Goal: Task Accomplishment & Management: Manage account settings

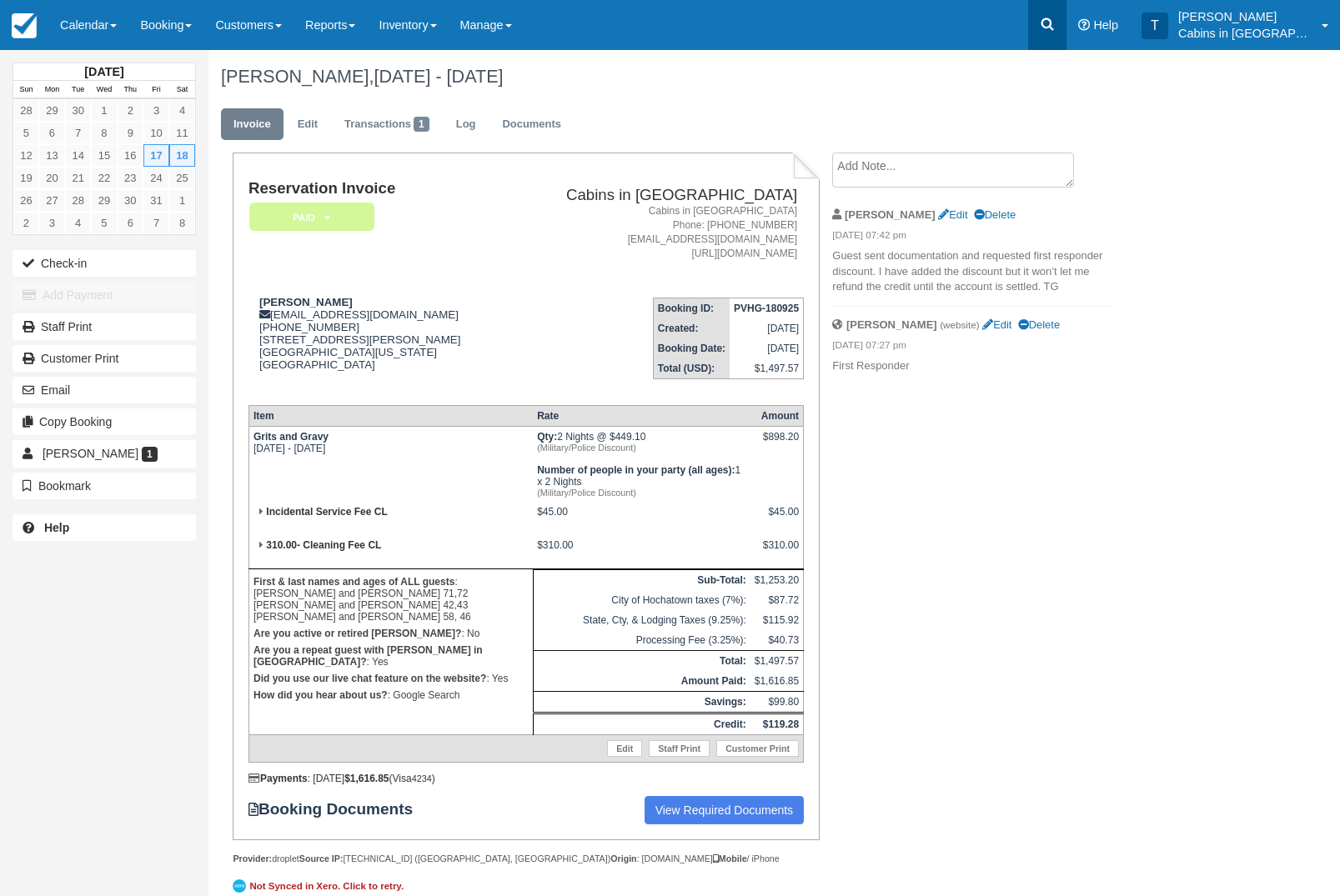
click at [1055, 30] on icon at bounding box center [1046, 23] width 16 height 16
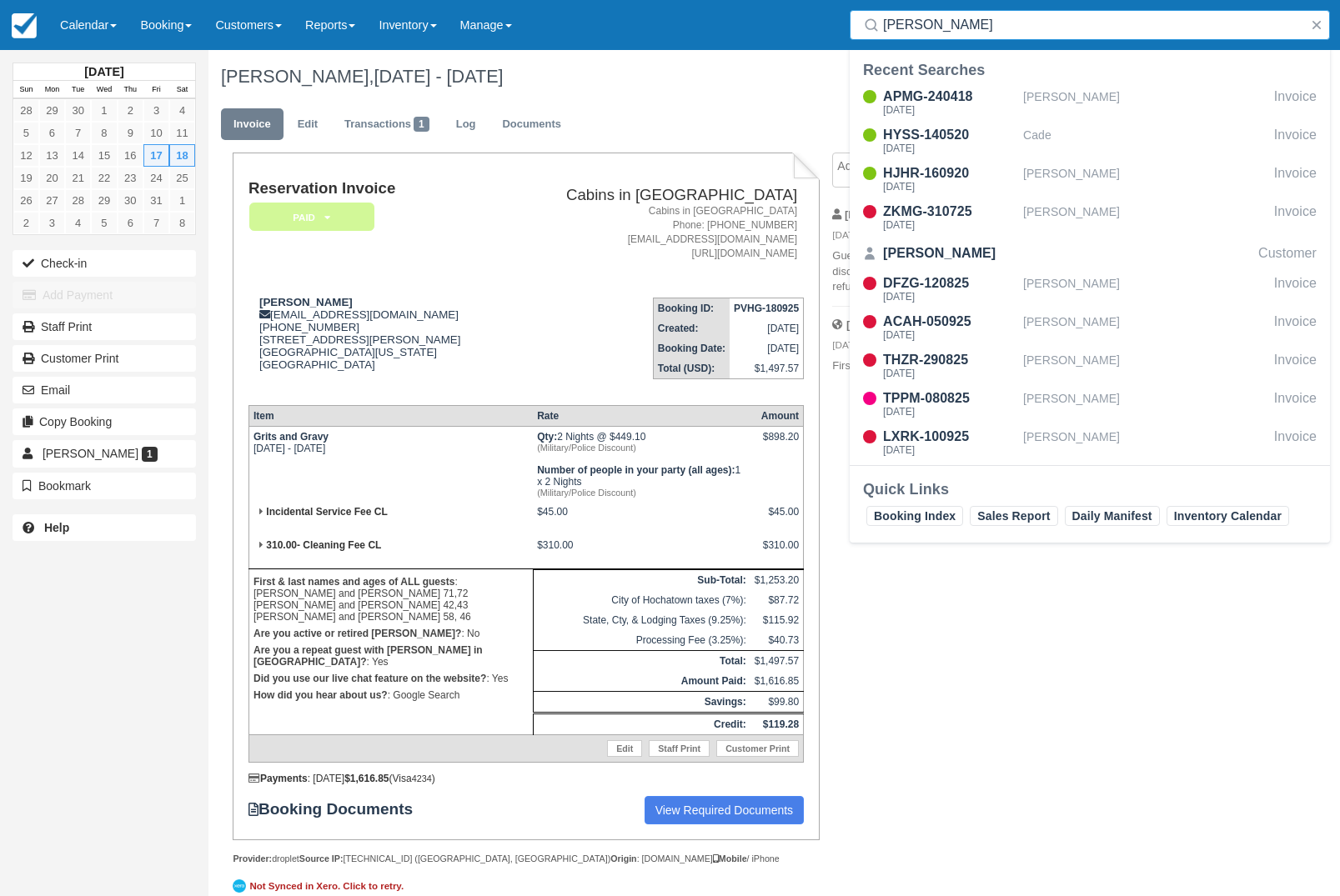
type input "[PERSON_NAME]"
click at [1318, 26] on button "button" at bounding box center [1316, 24] width 20 height 20
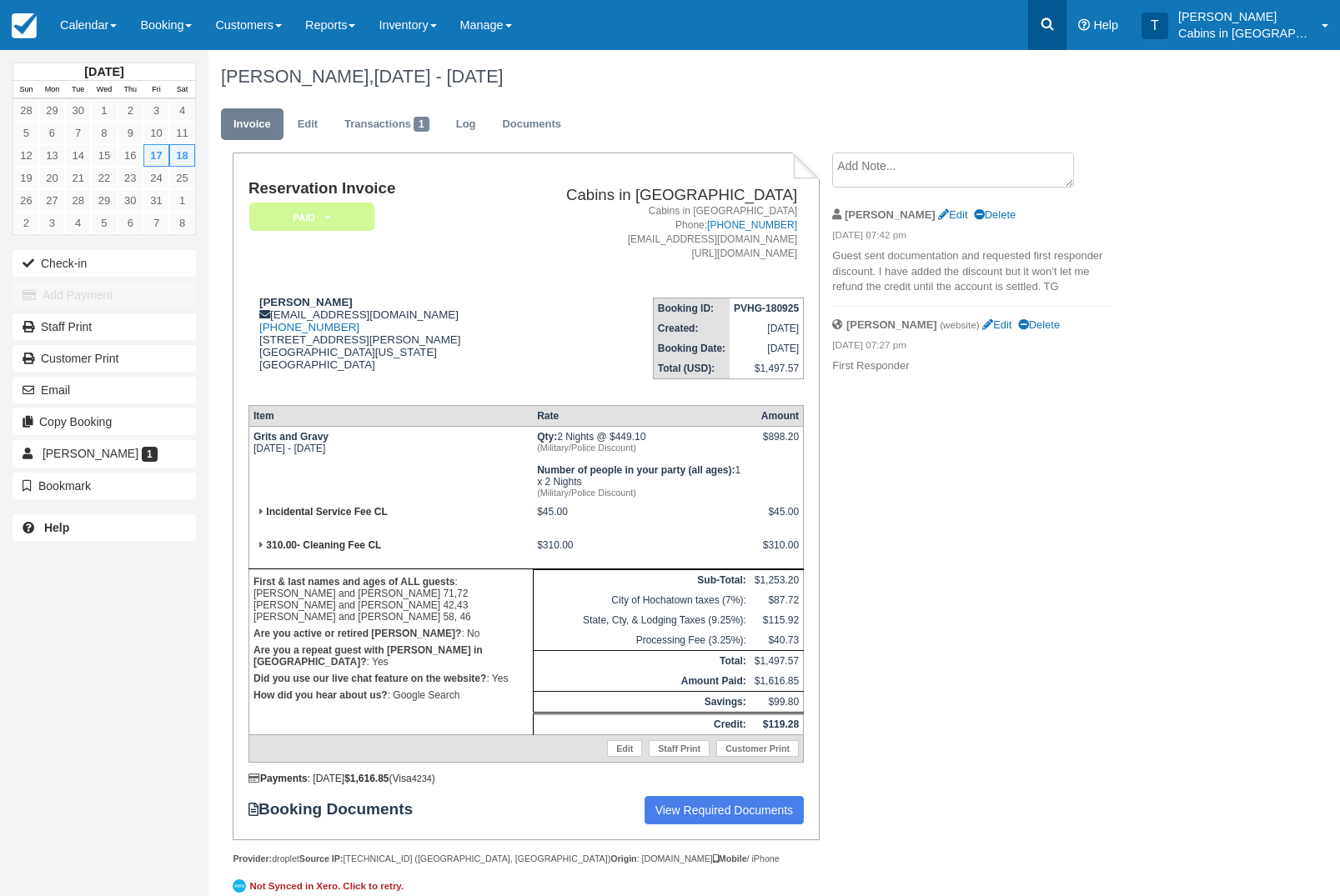
click at [1053, 21] on icon at bounding box center [1047, 24] width 13 height 13
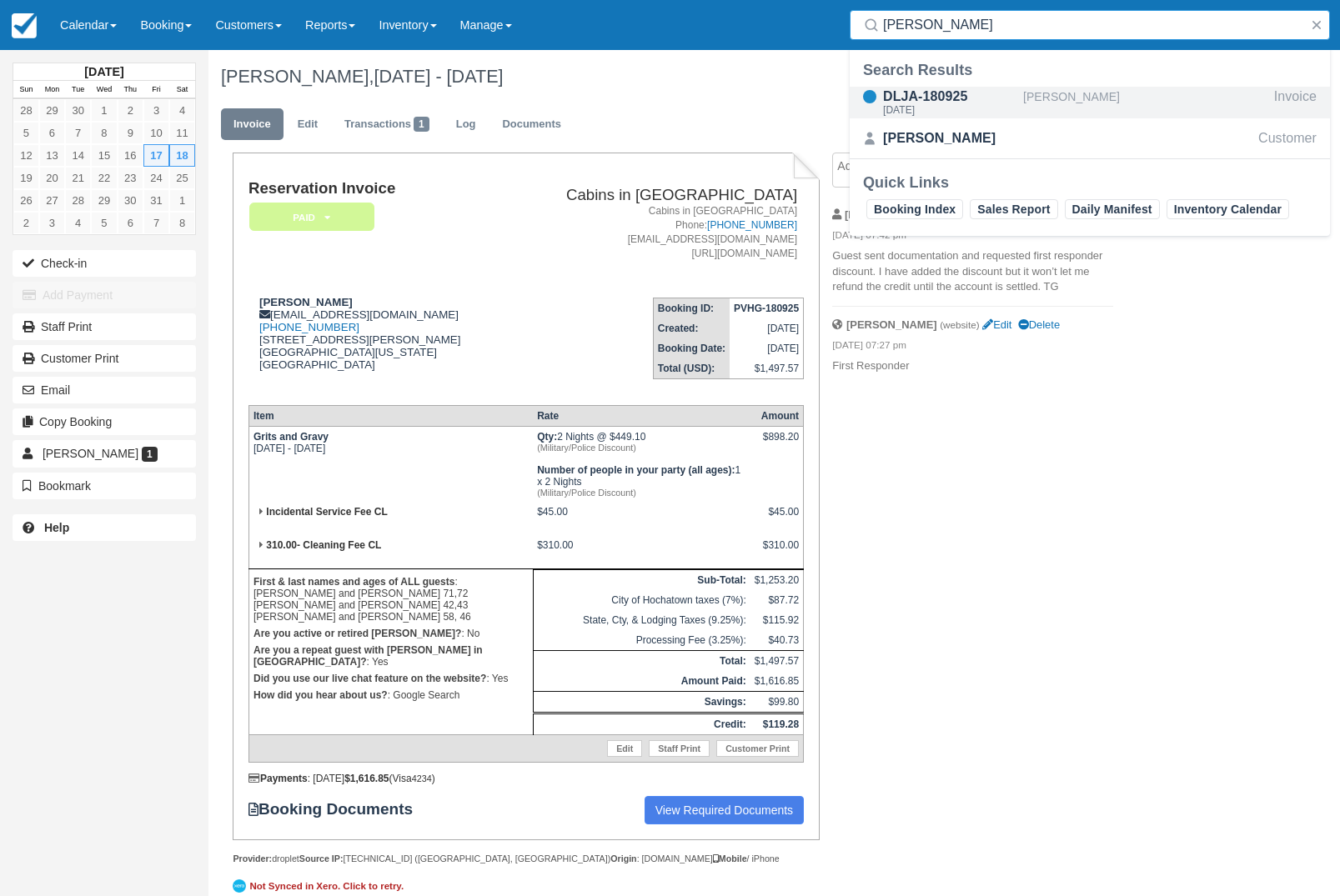
type input "Laniya"
click at [1113, 99] on div "[PERSON_NAME]" at bounding box center [1145, 102] width 244 height 32
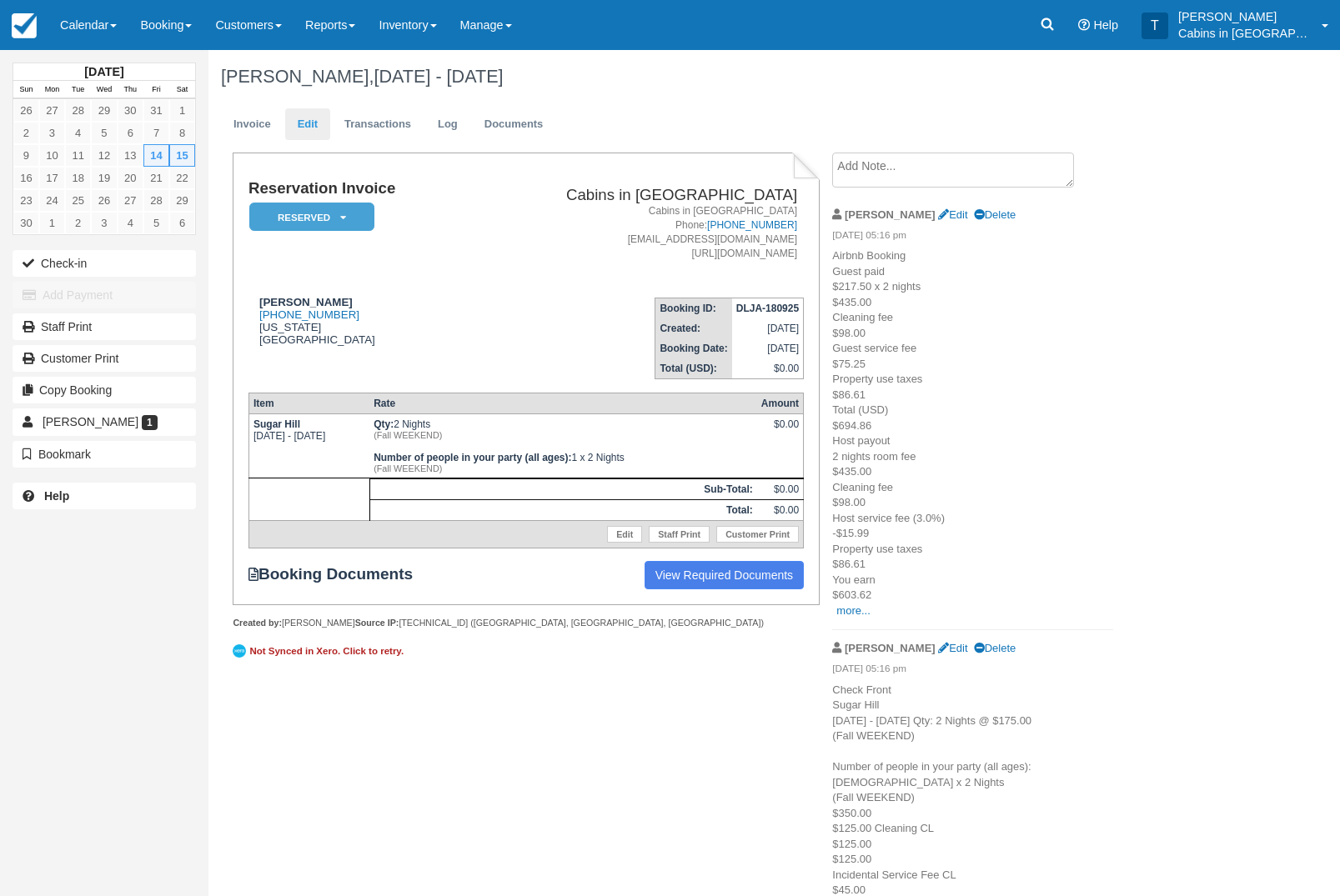
click at [326, 127] on link "Edit" at bounding box center [307, 125] width 45 height 33
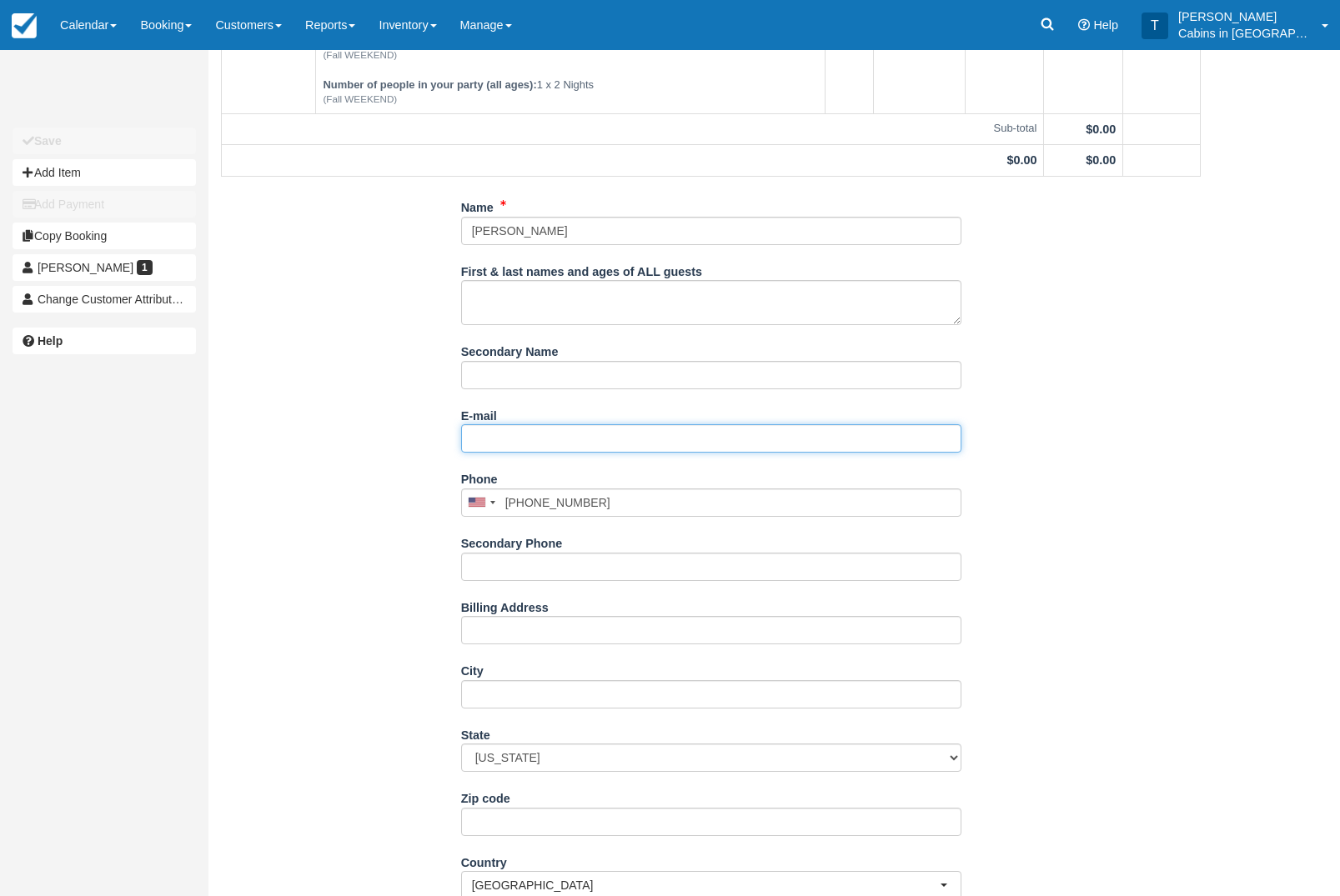
click at [674, 439] on input "E-mail" at bounding box center [711, 438] width 500 height 28
paste input "[EMAIL_ADDRESS][DOMAIN_NAME]"
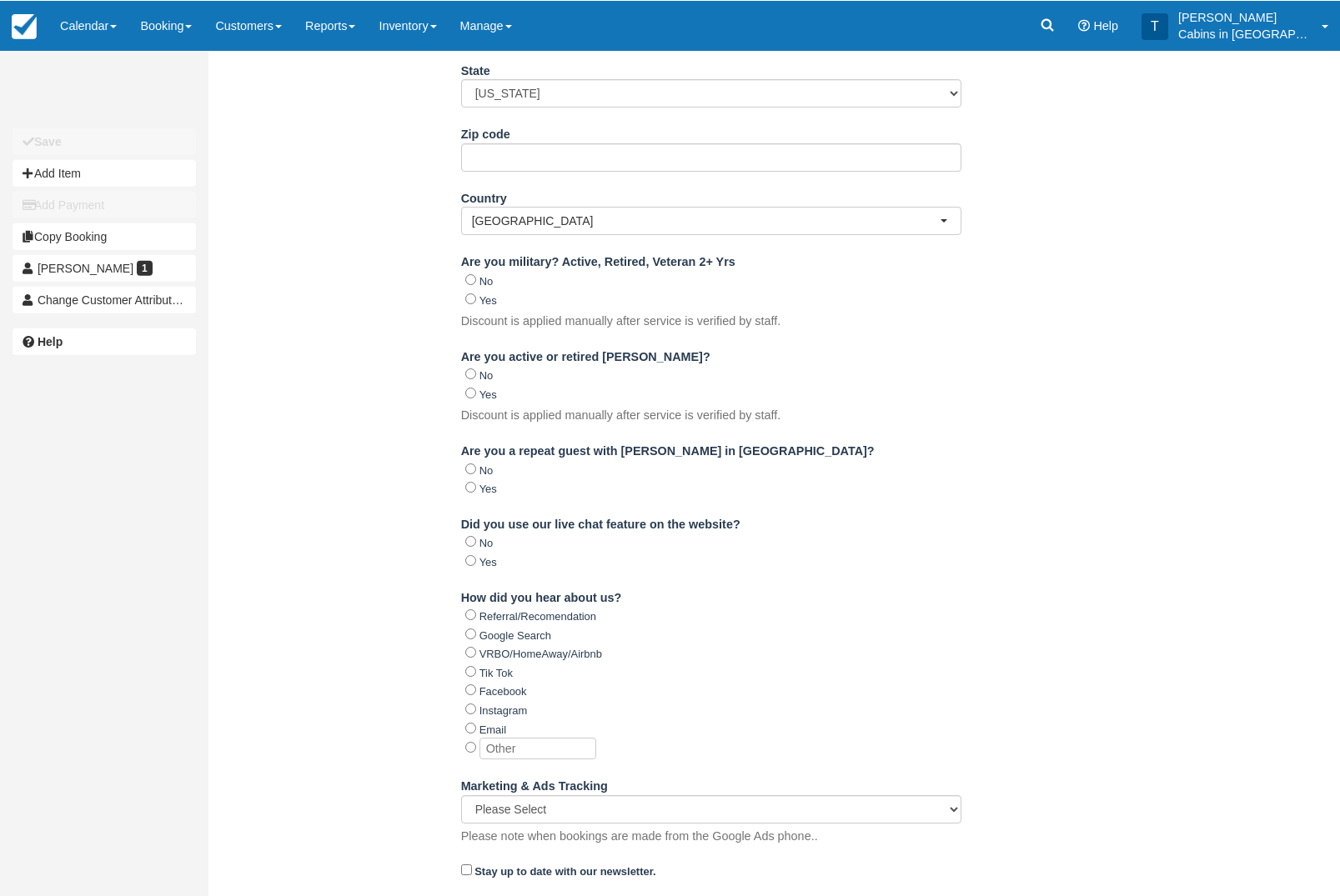
scroll to position [835, 0]
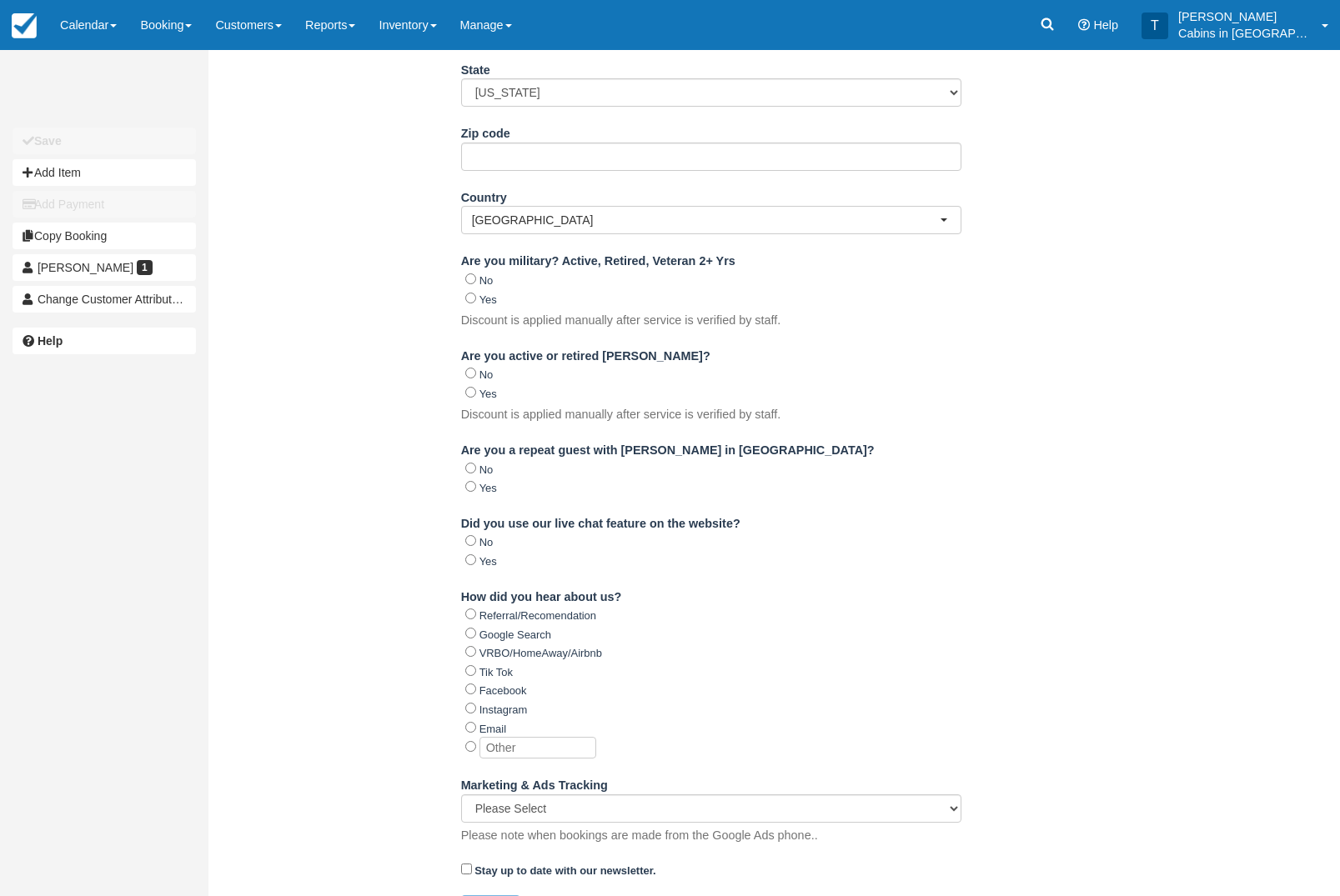
type input "janellscott04@icloud.com"
click at [493, 895] on button "Update" at bounding box center [490, 909] width 59 height 28
type input "+15807435150"
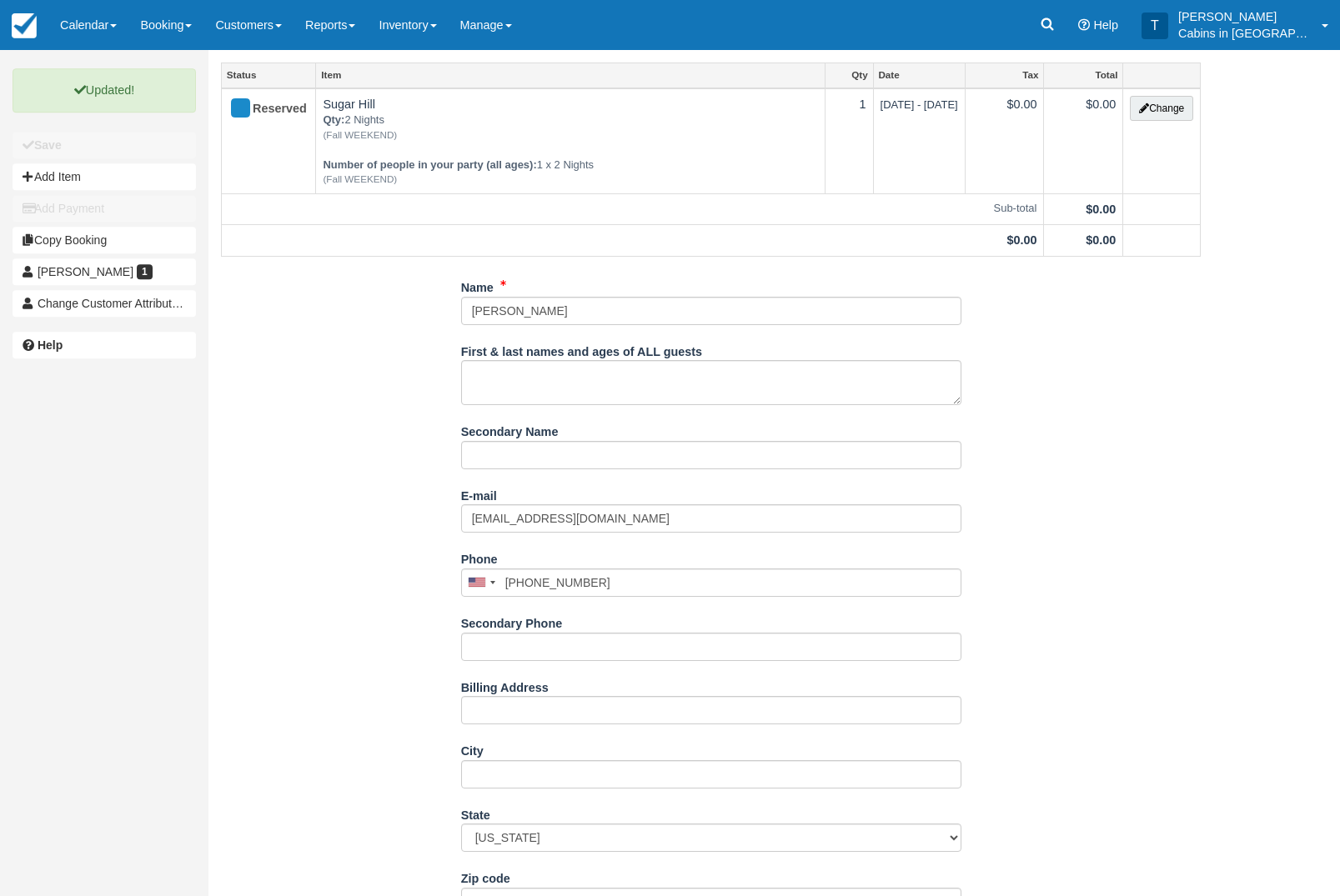
scroll to position [0, 0]
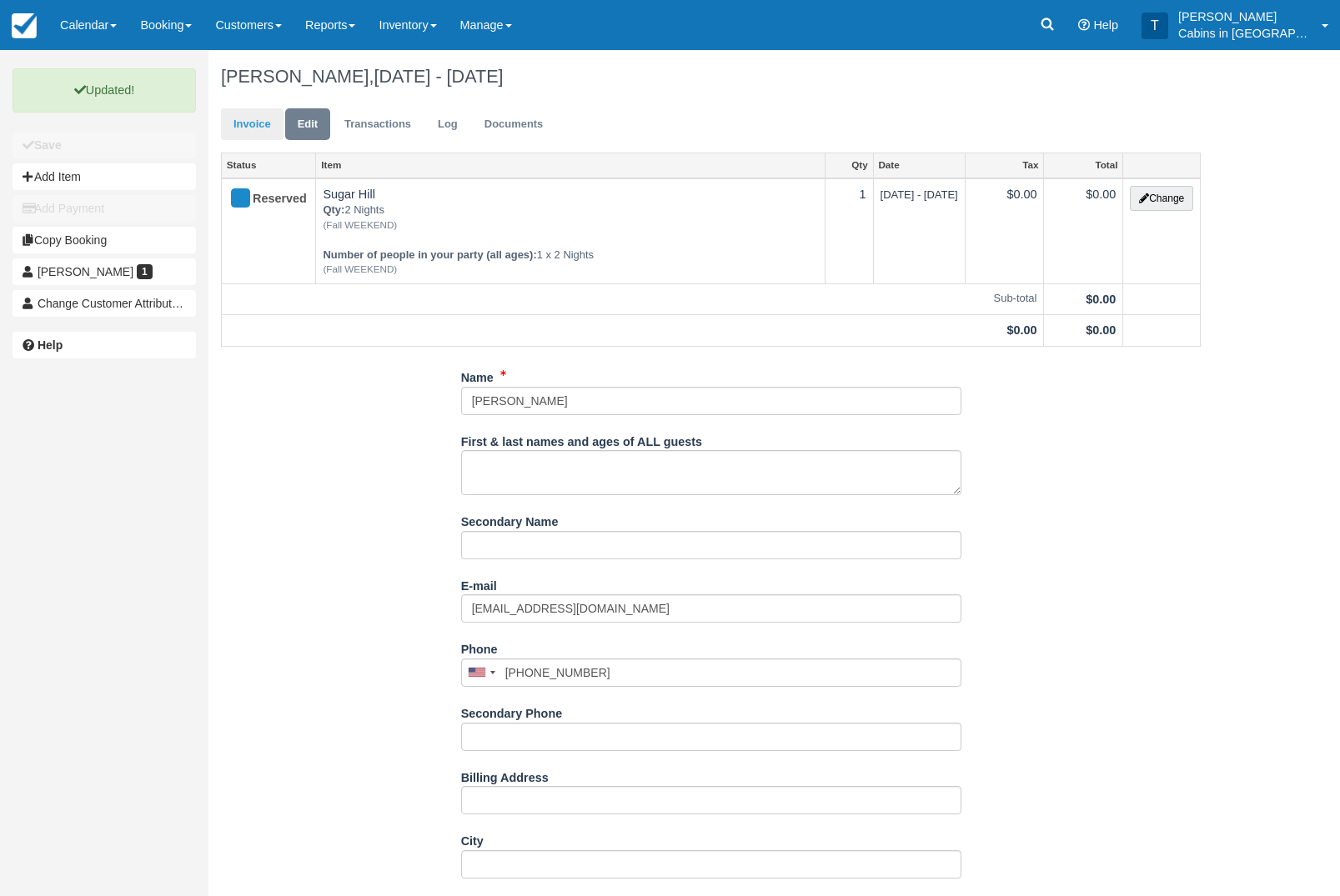
click at [268, 133] on link "Invoice" at bounding box center [252, 125] width 63 height 33
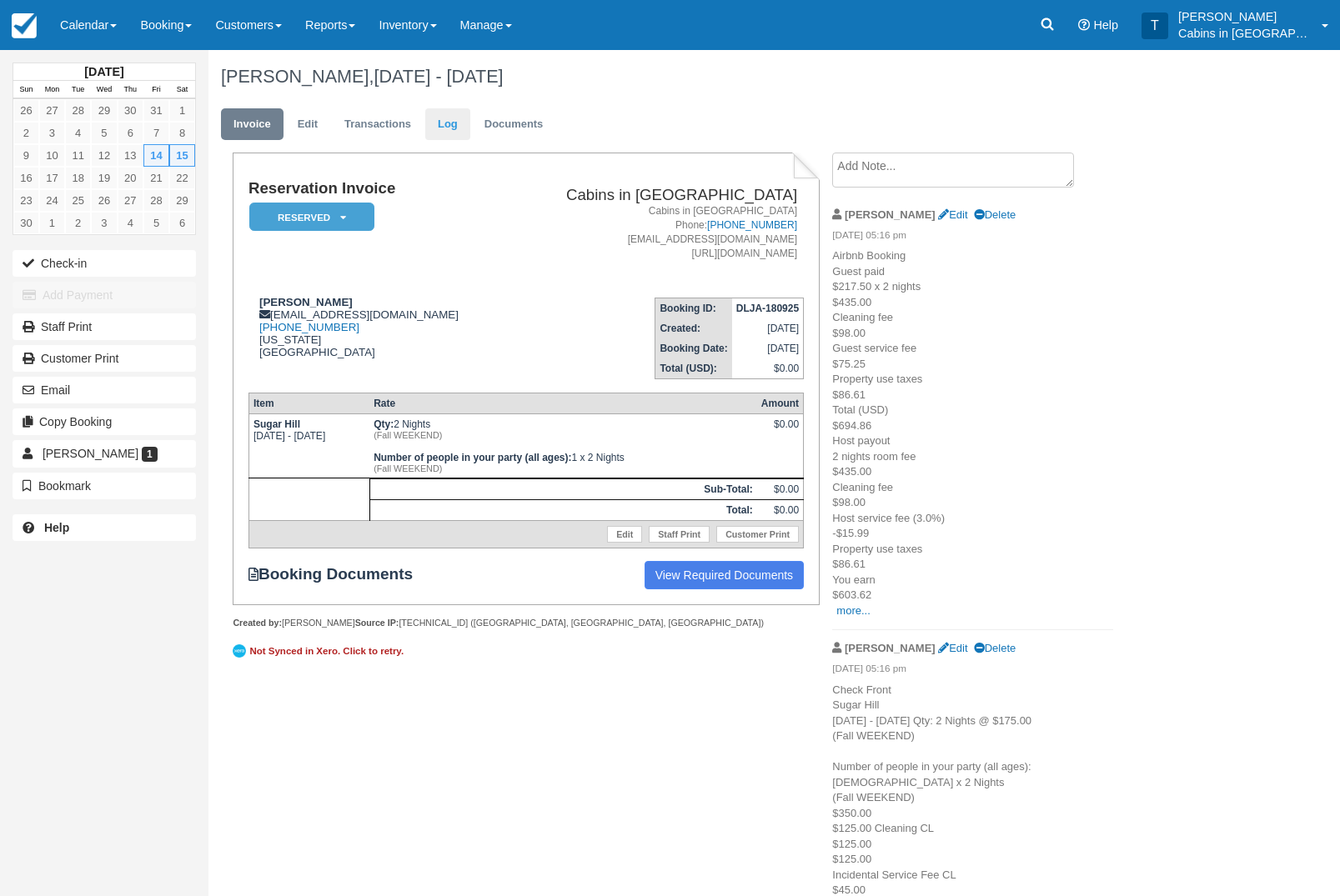
click at [465, 118] on link "Log" at bounding box center [448, 125] width 45 height 33
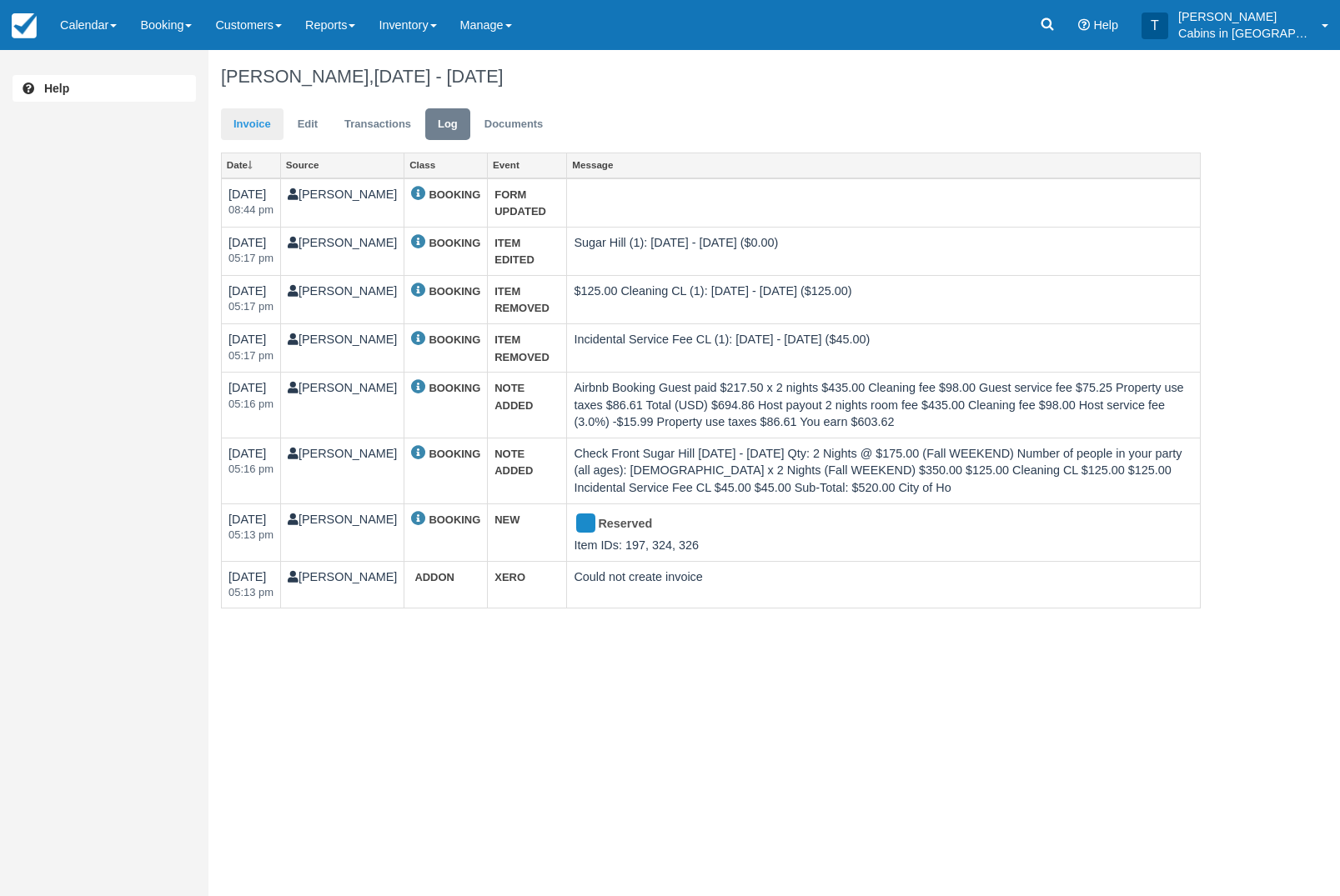
click at [274, 120] on link "Invoice" at bounding box center [252, 125] width 63 height 33
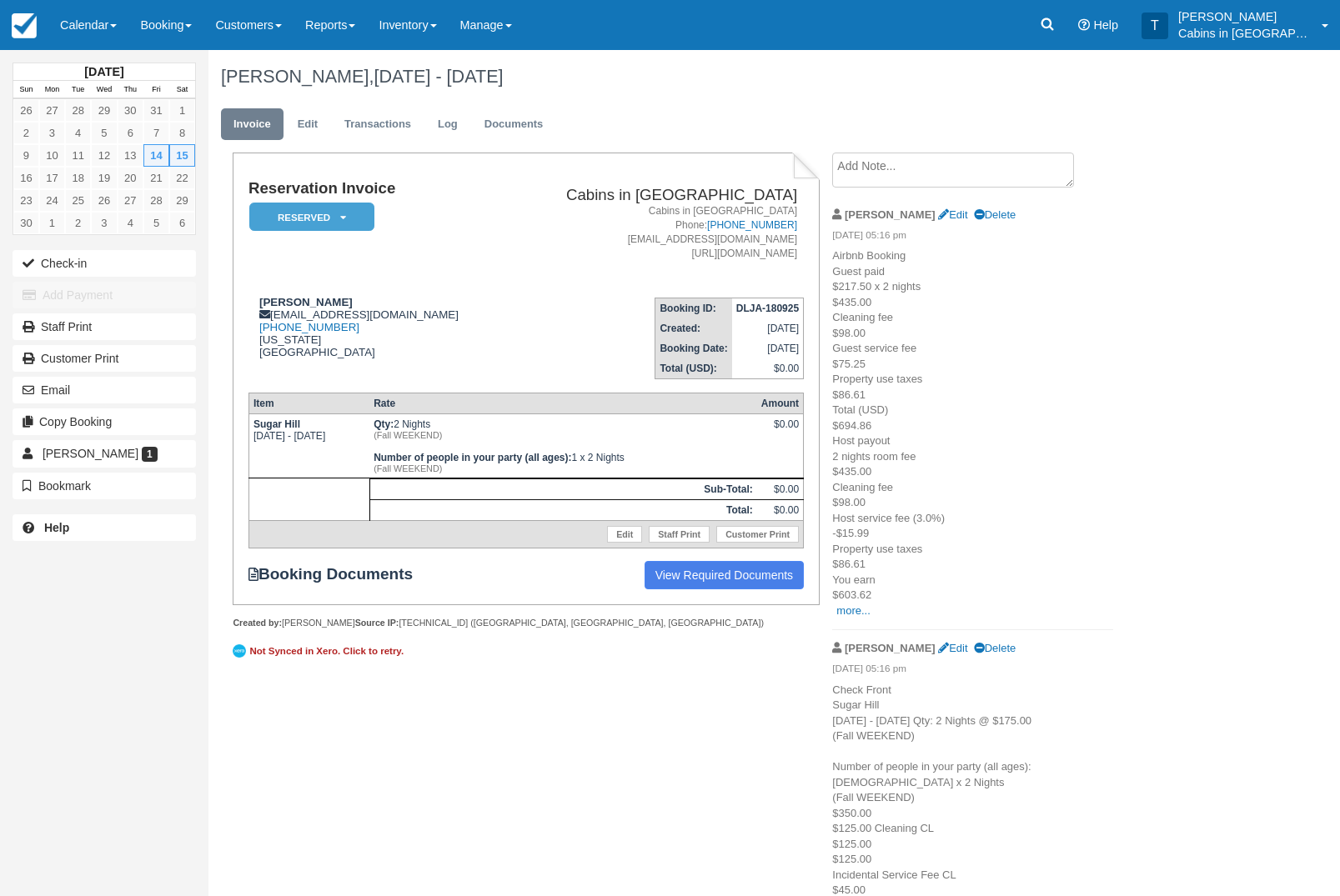
click at [352, 216] on em "Reserved" at bounding box center [311, 217] width 125 height 29
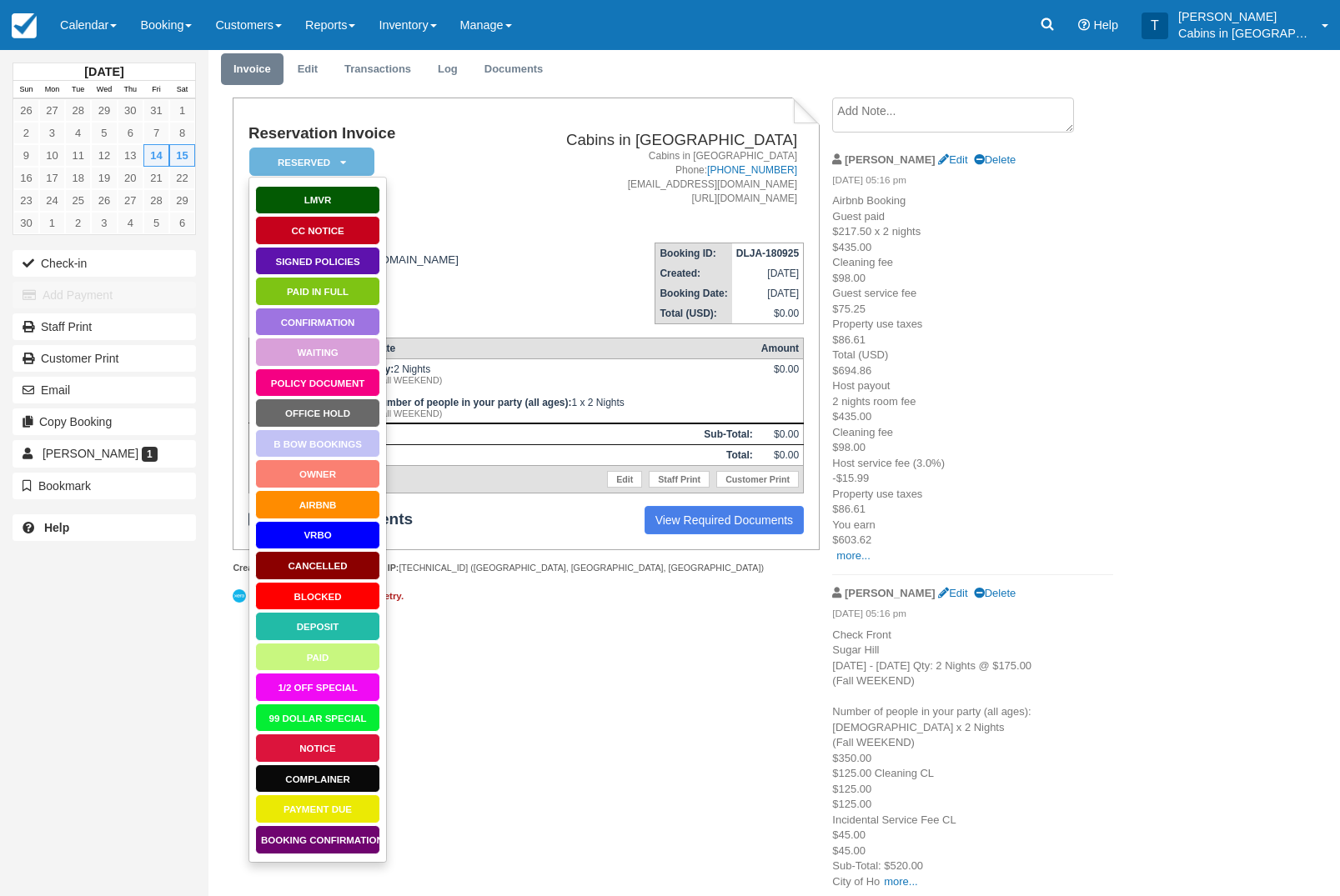
click at [343, 841] on link "Booking Confirmation" at bounding box center [317, 840] width 125 height 29
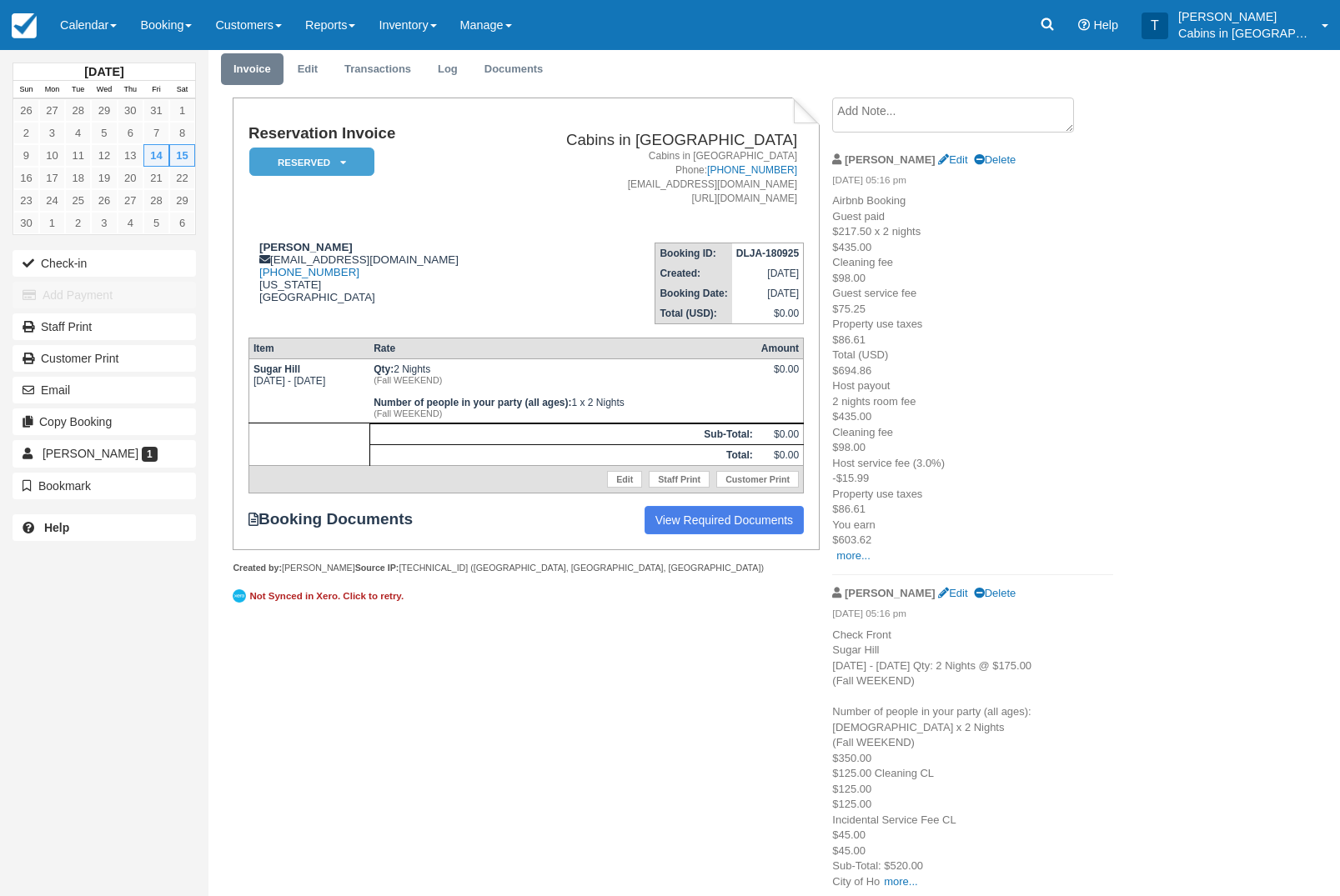
scroll to position [120, 0]
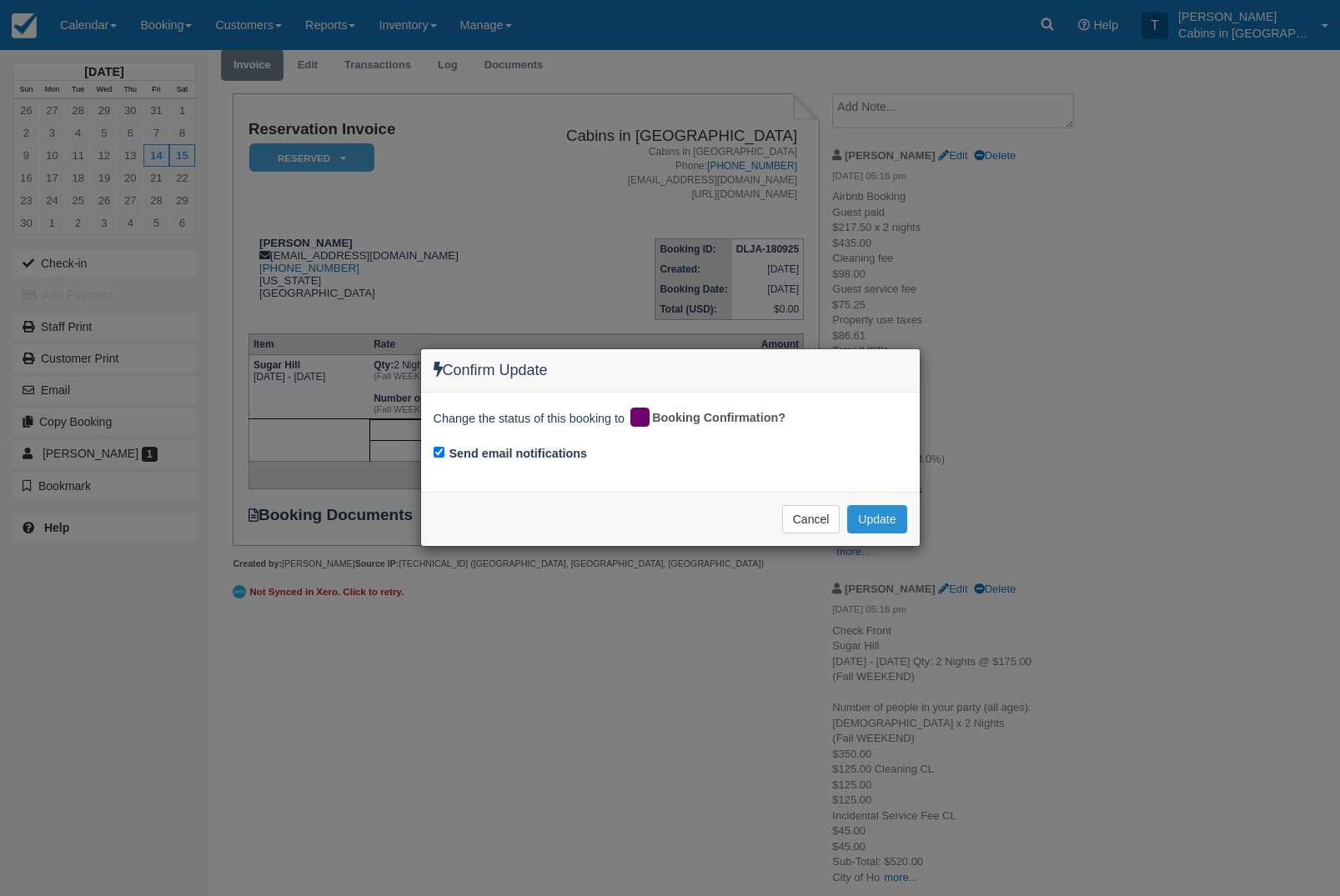
click at [893, 517] on button "Update" at bounding box center [876, 518] width 59 height 28
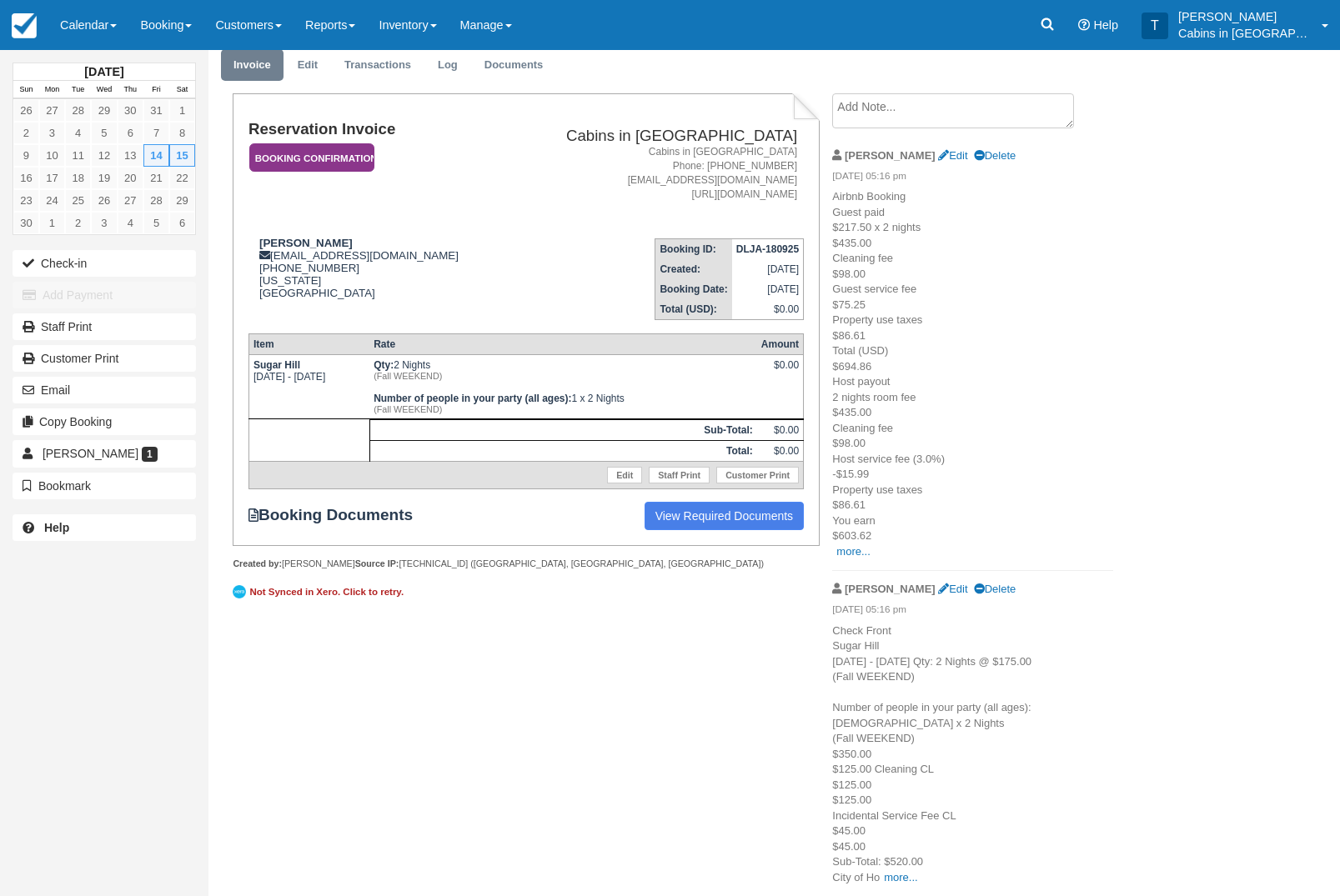
click at [343, 143] on em "Booking Confirmation" at bounding box center [311, 158] width 125 height 29
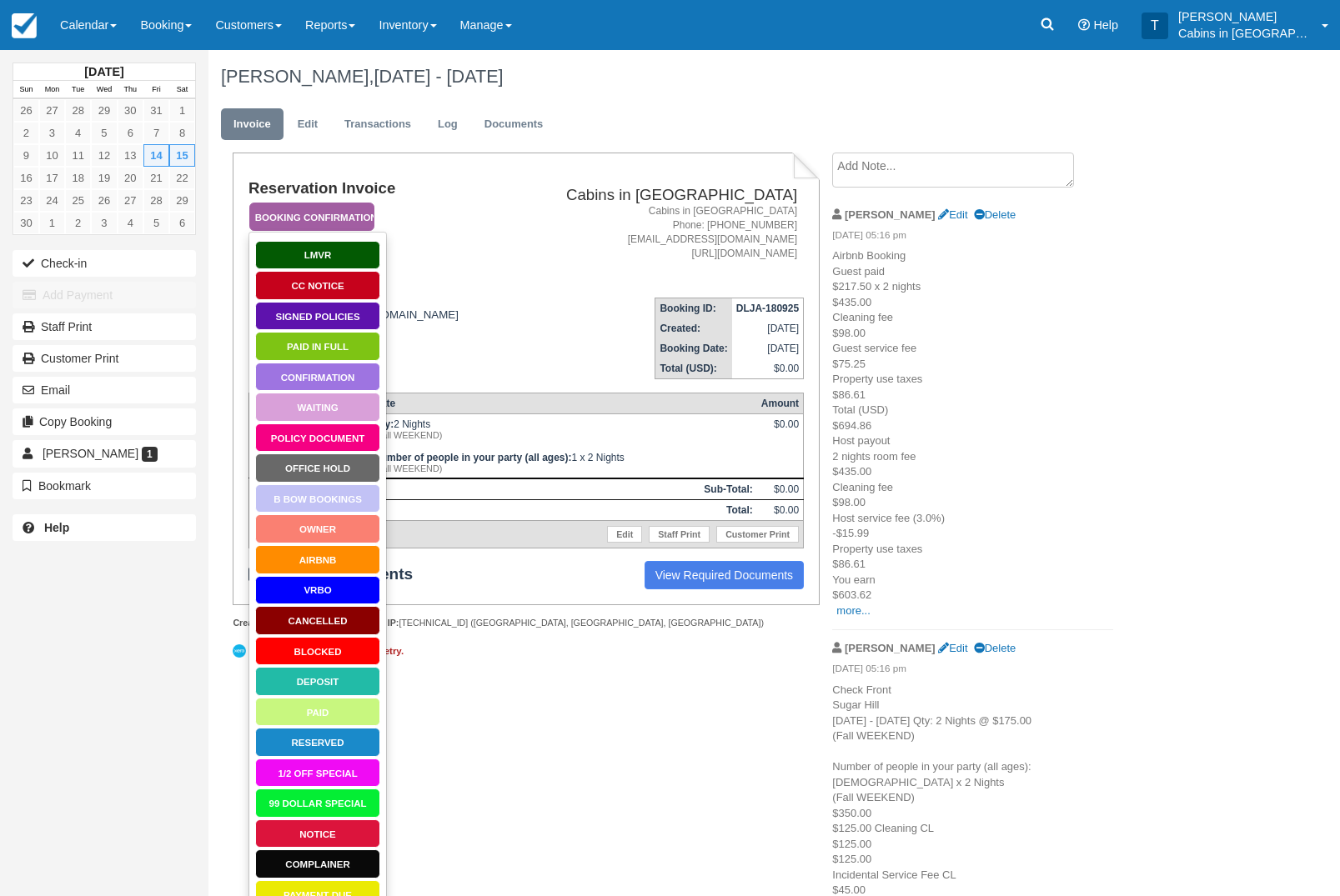
click at [337, 439] on link "Policy Document" at bounding box center [317, 438] width 125 height 29
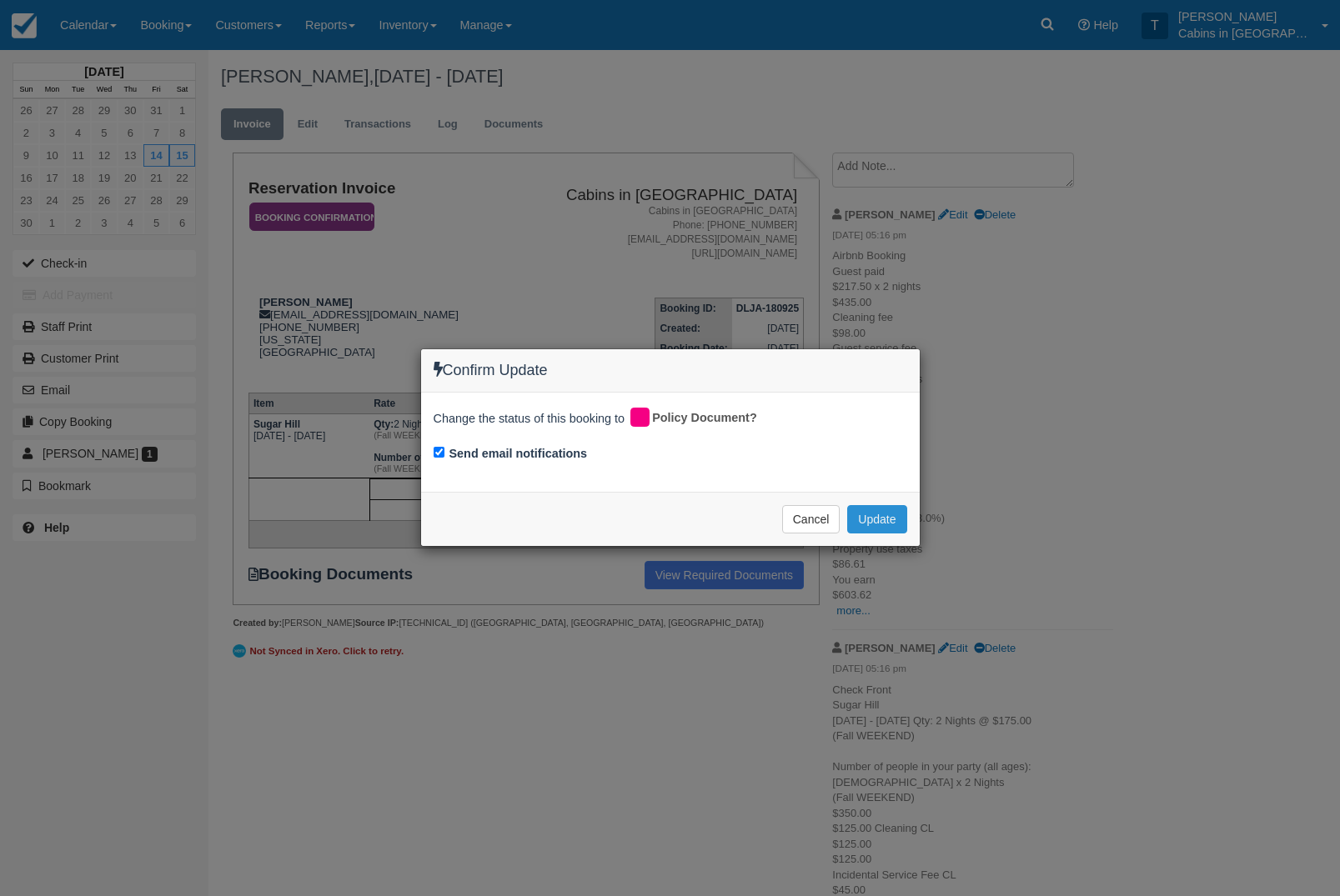
click at [898, 516] on button "Update" at bounding box center [876, 518] width 59 height 28
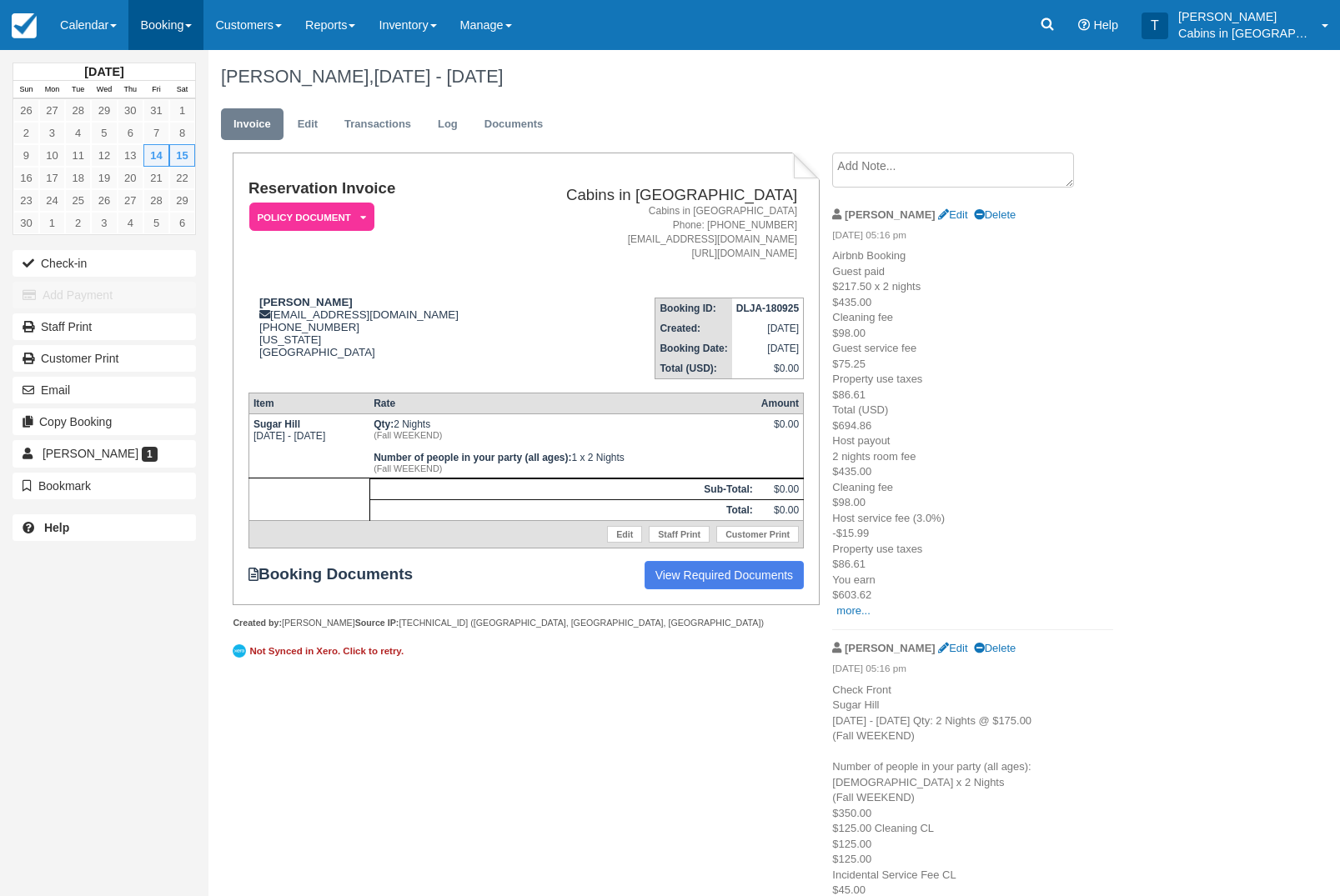
click at [192, 27] on span at bounding box center [188, 25] width 7 height 3
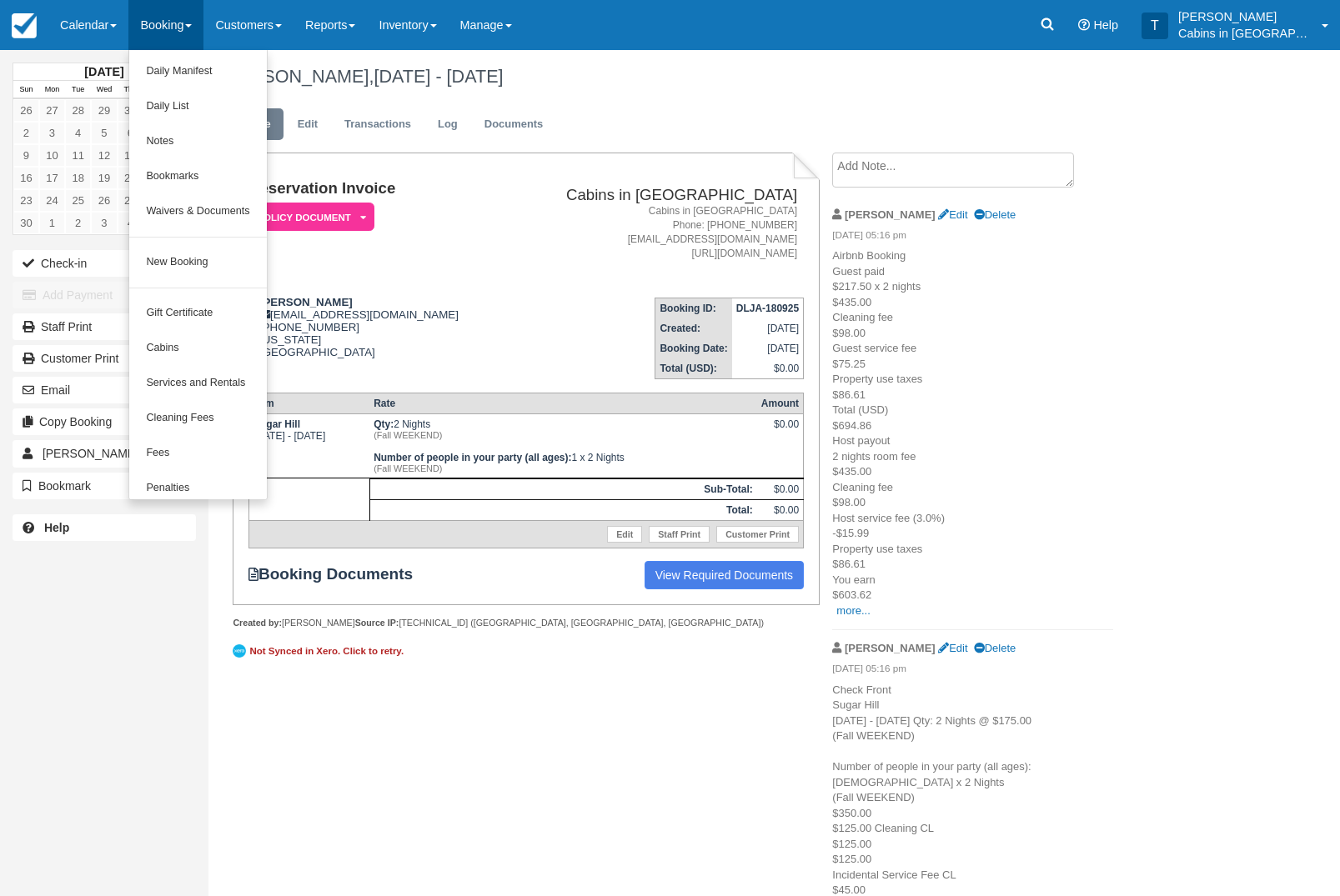
click at [360, 28] on div at bounding box center [670, 448] width 1340 height 896
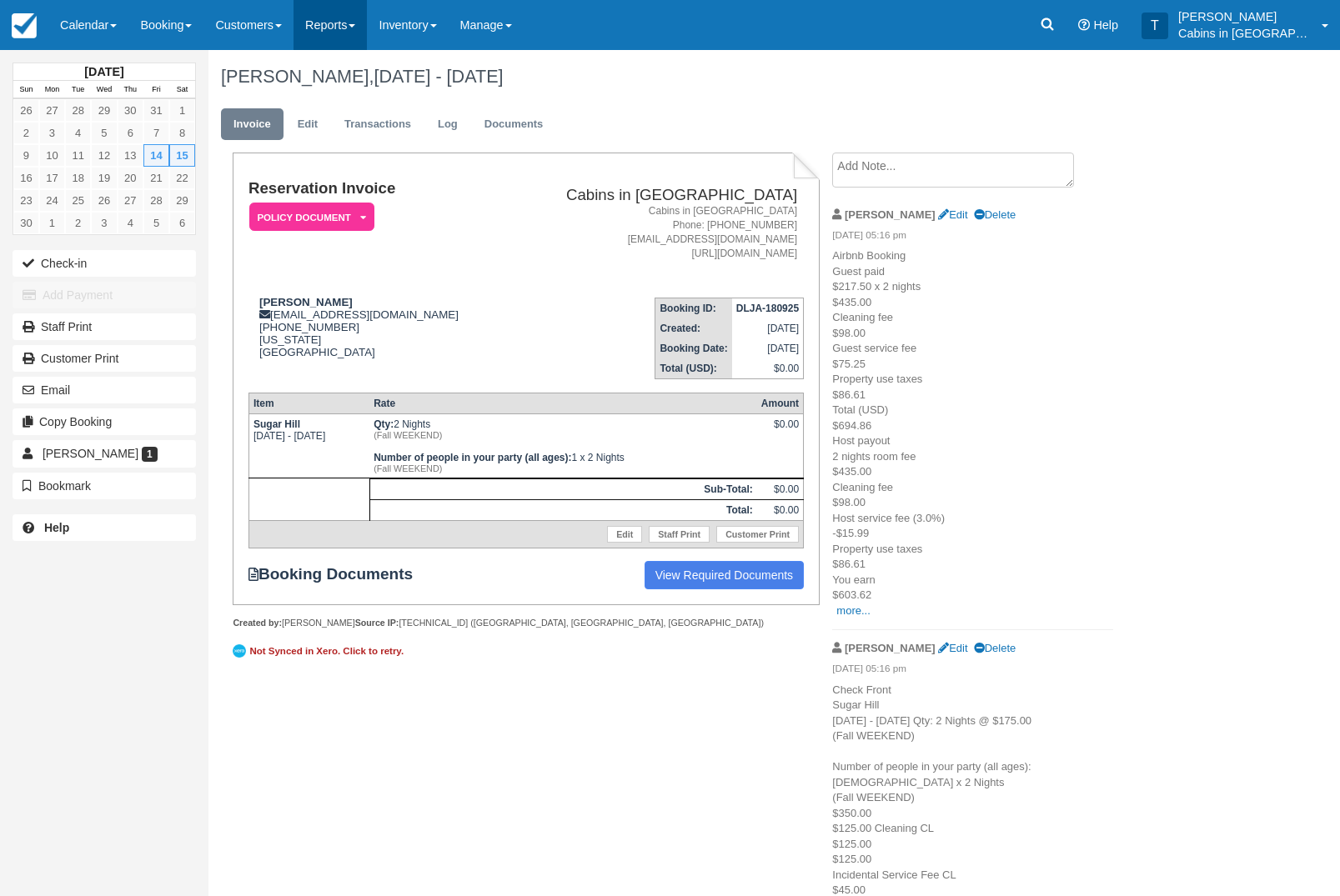
click at [367, 26] on link "Reports" at bounding box center [330, 25] width 74 height 50
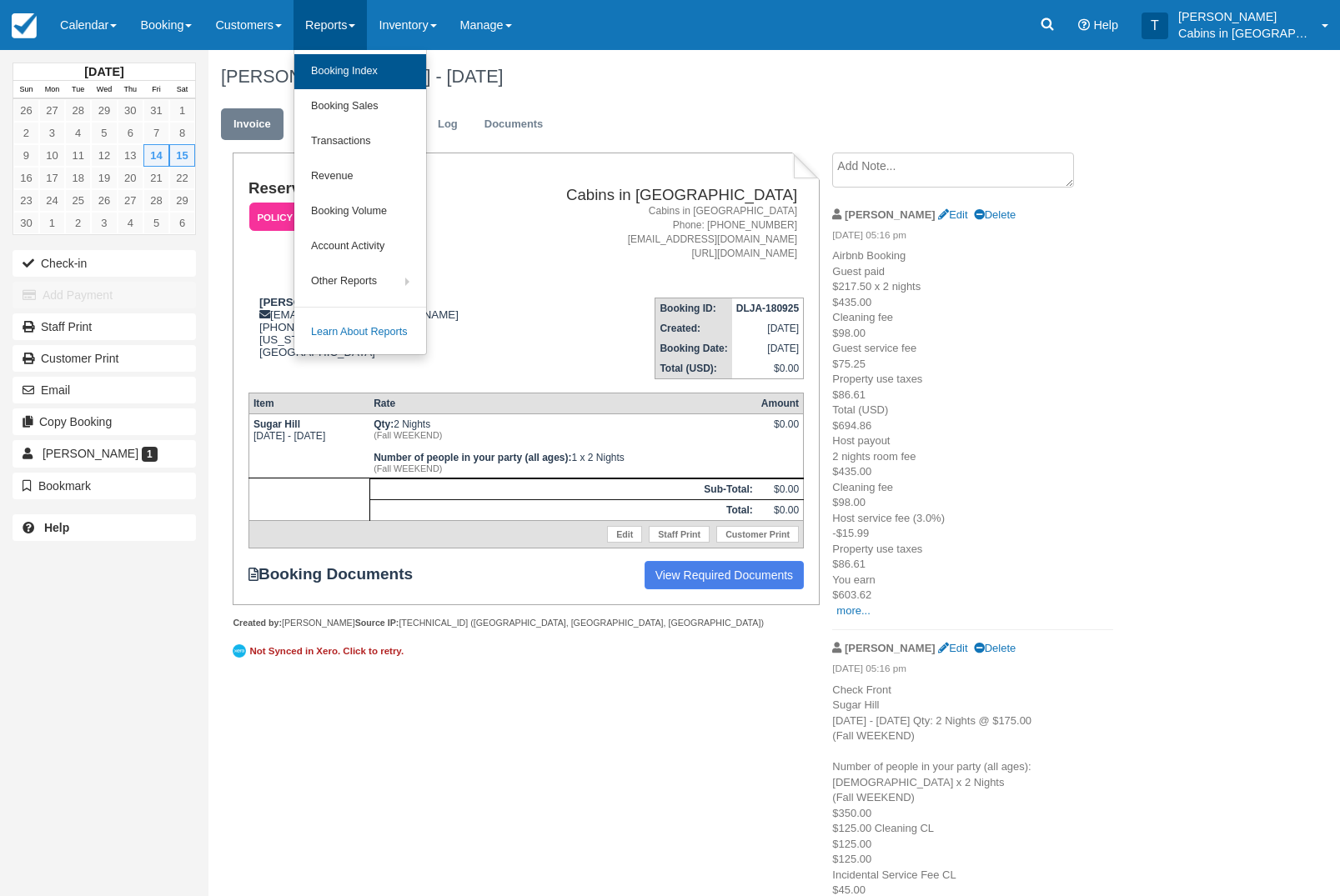
click at [402, 70] on link "Booking Index" at bounding box center [360, 72] width 132 height 35
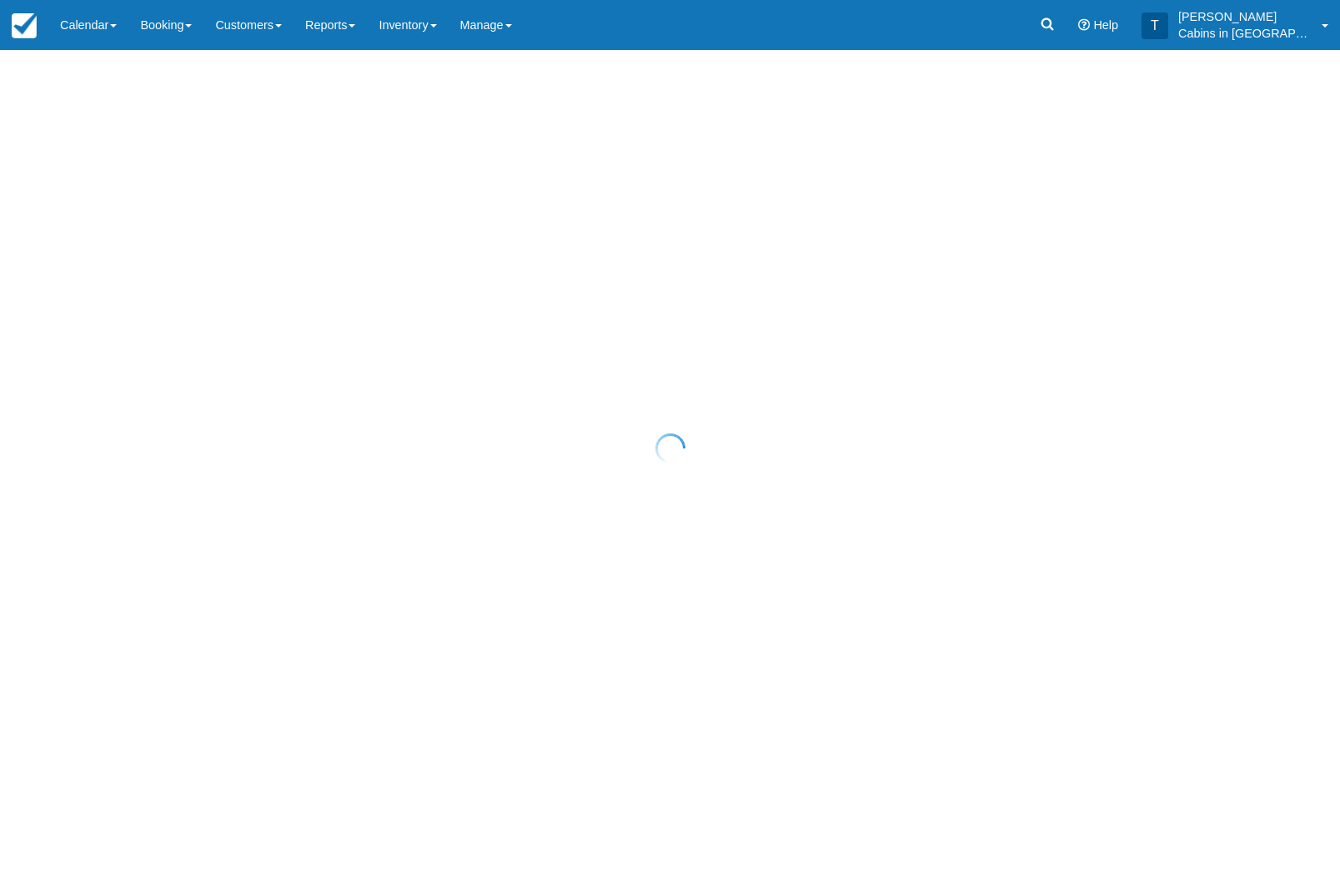
select select "25"
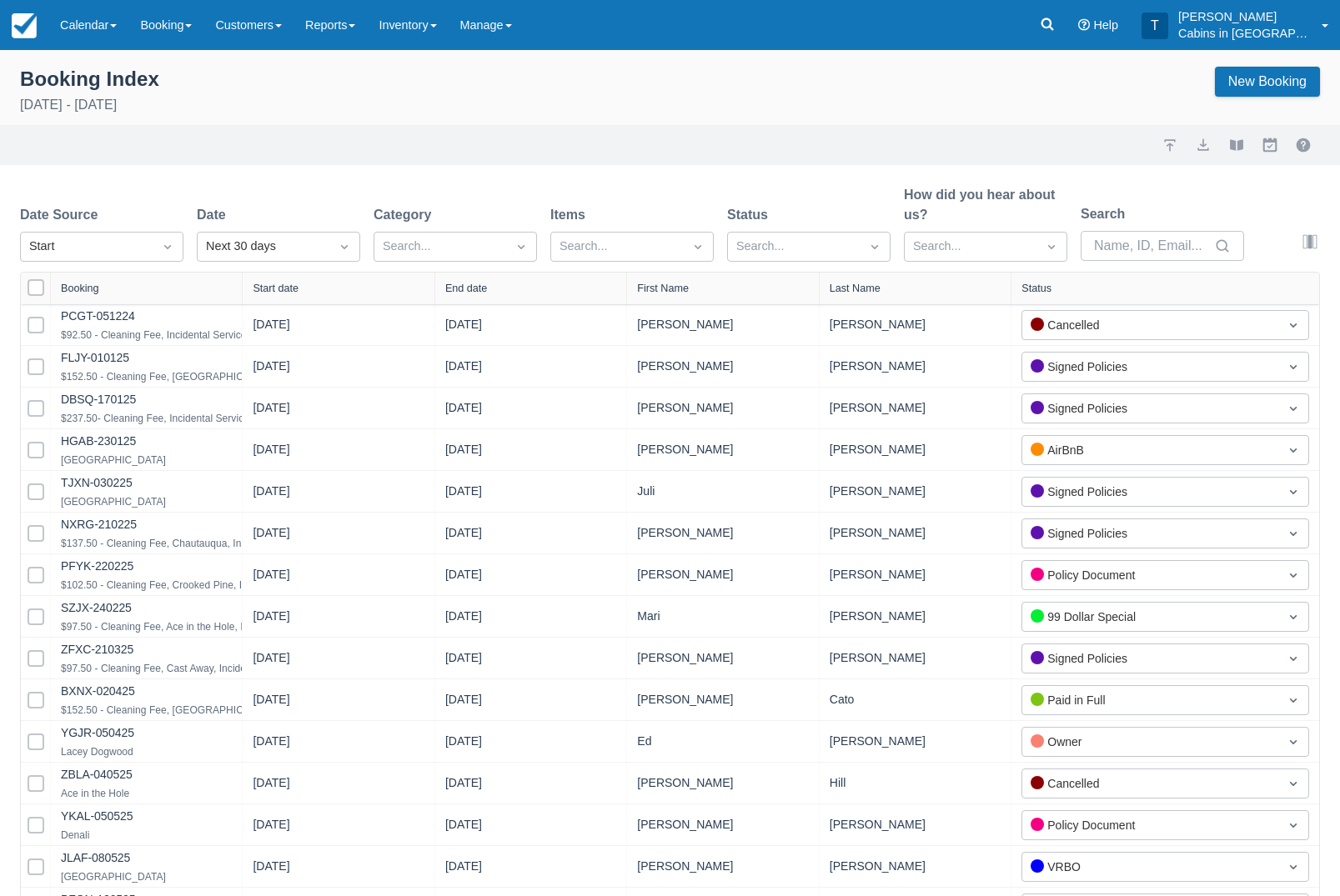
click at [192, 249] on div "Date Source Start Date Next 30 days Category Search... Items Search... Status S…" at bounding box center [639, 228] width 1237 height 86
click at [150, 288] on div "Created" at bounding box center [102, 288] width 164 height 33
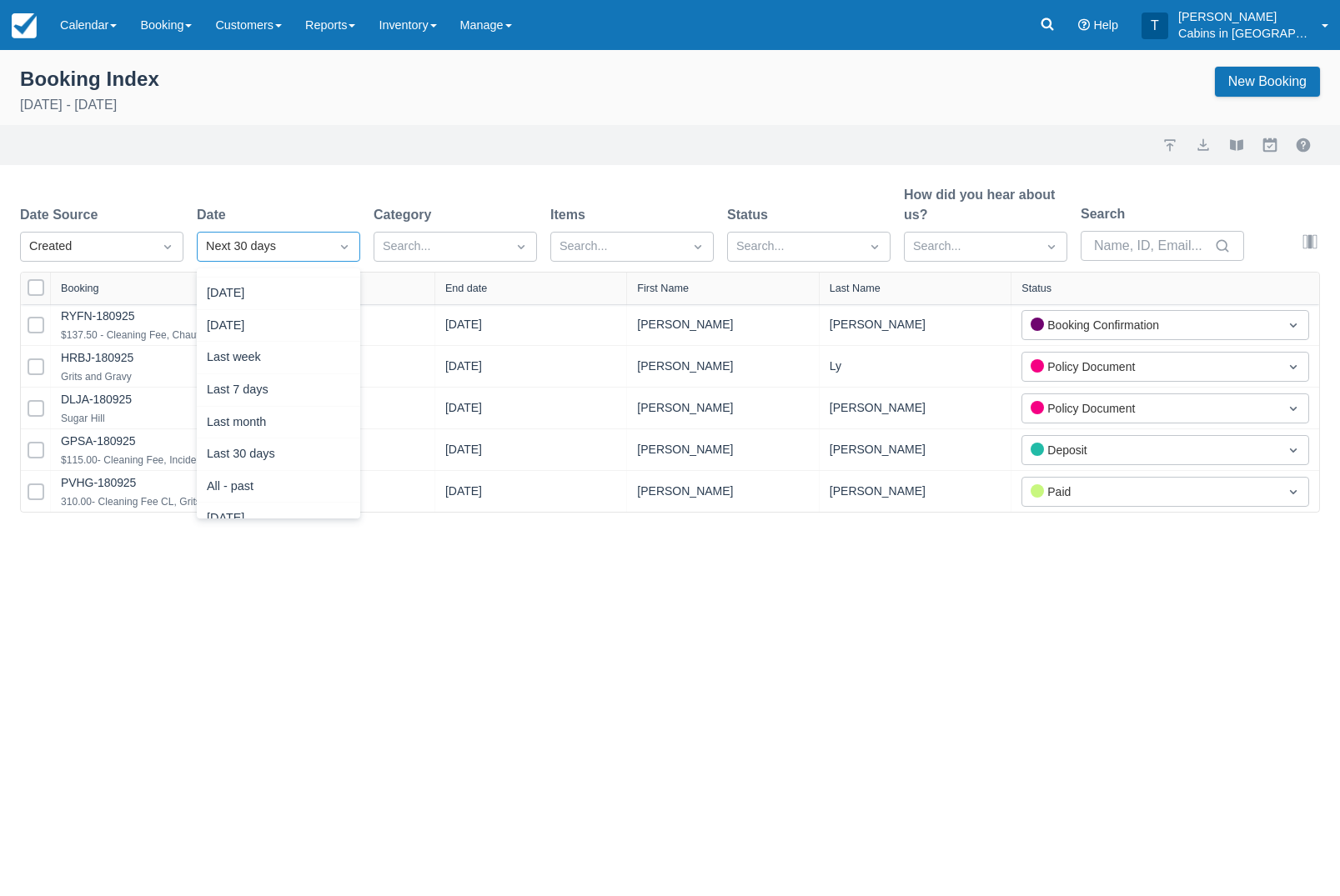
scroll to position [41, 0]
click at [282, 309] on div "Today" at bounding box center [278, 312] width 164 height 33
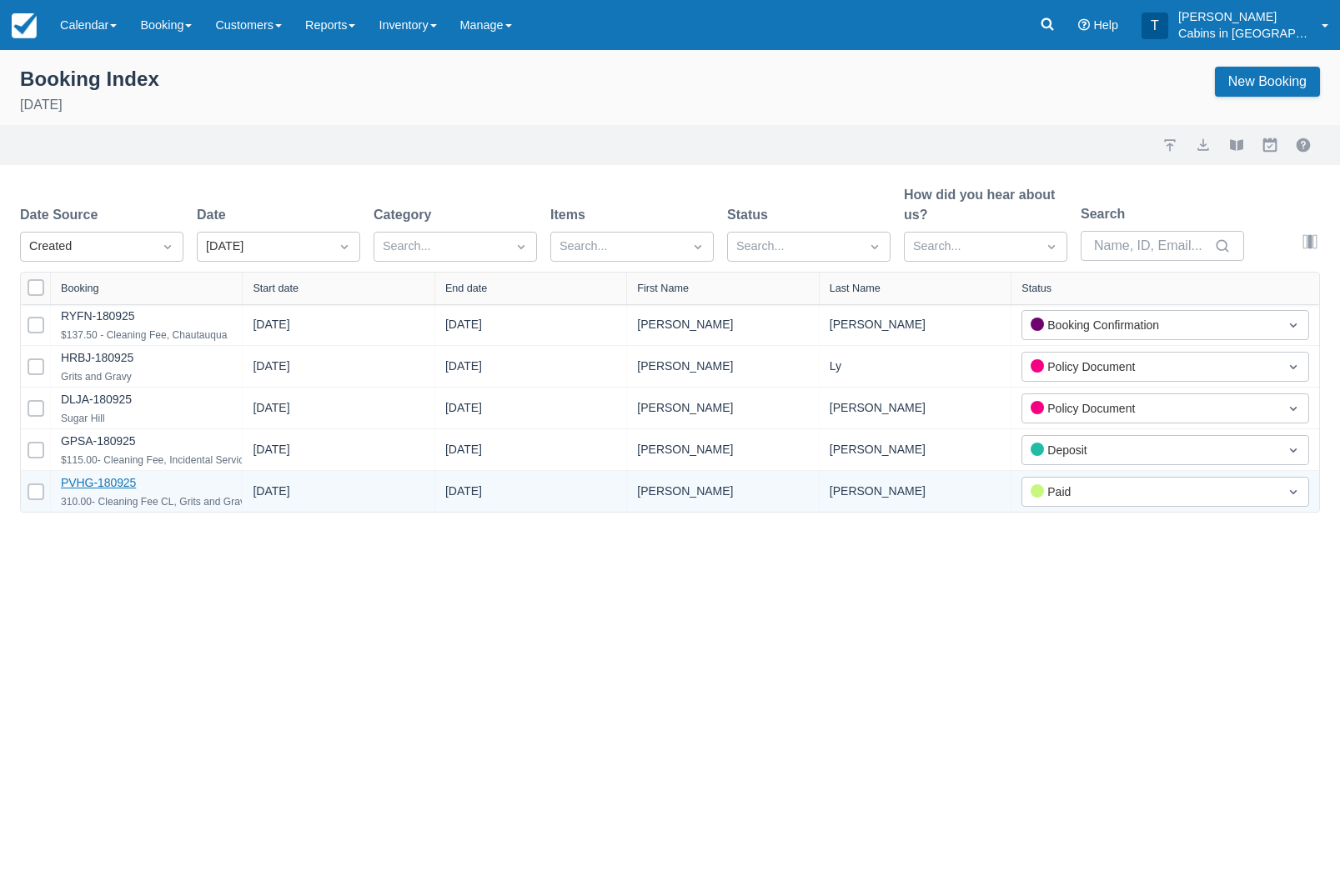
click at [135, 489] on link "PVHG-180925" at bounding box center [98, 482] width 75 height 14
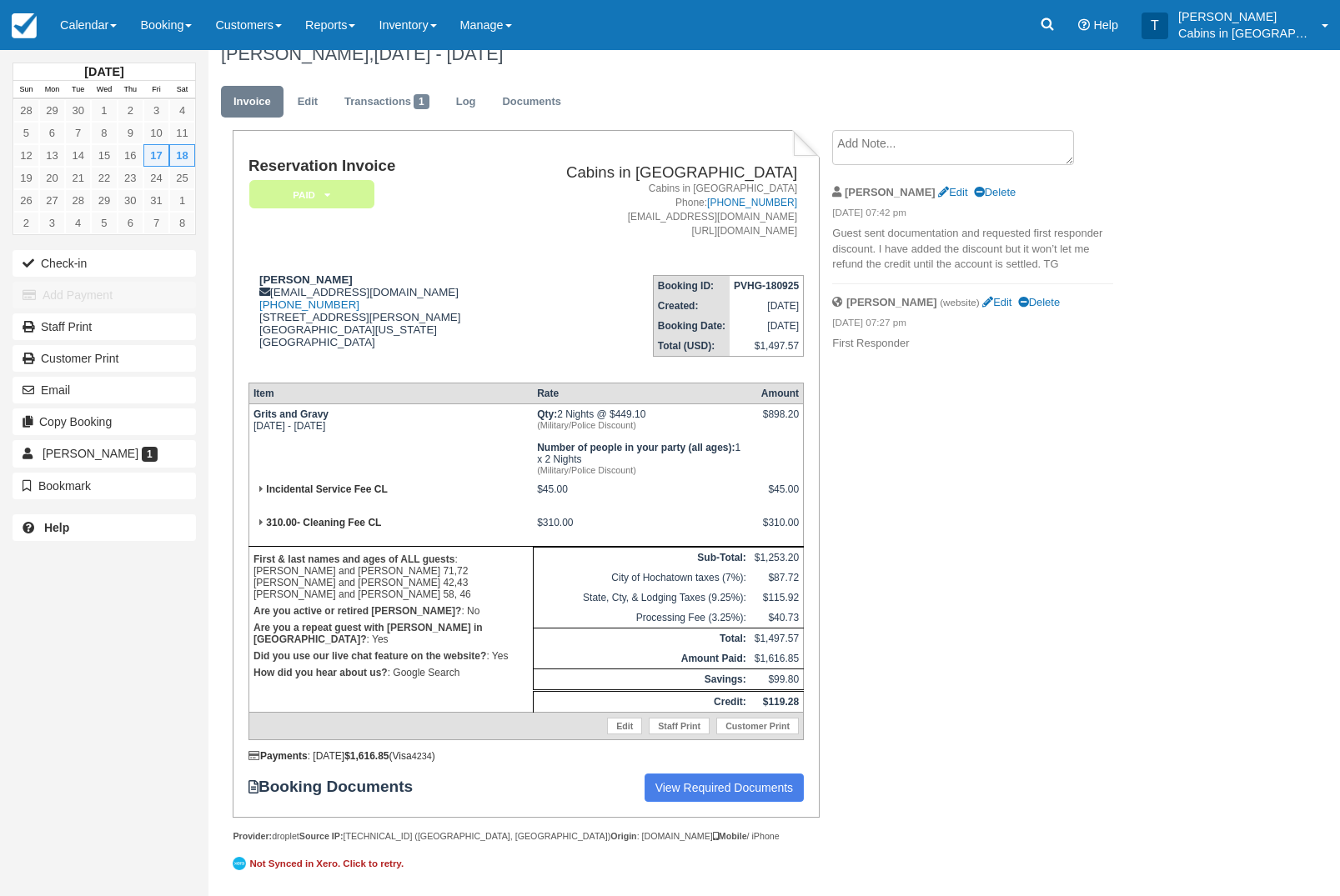
scroll to position [53, 0]
click at [548, 86] on link "Documents" at bounding box center [531, 103] width 84 height 33
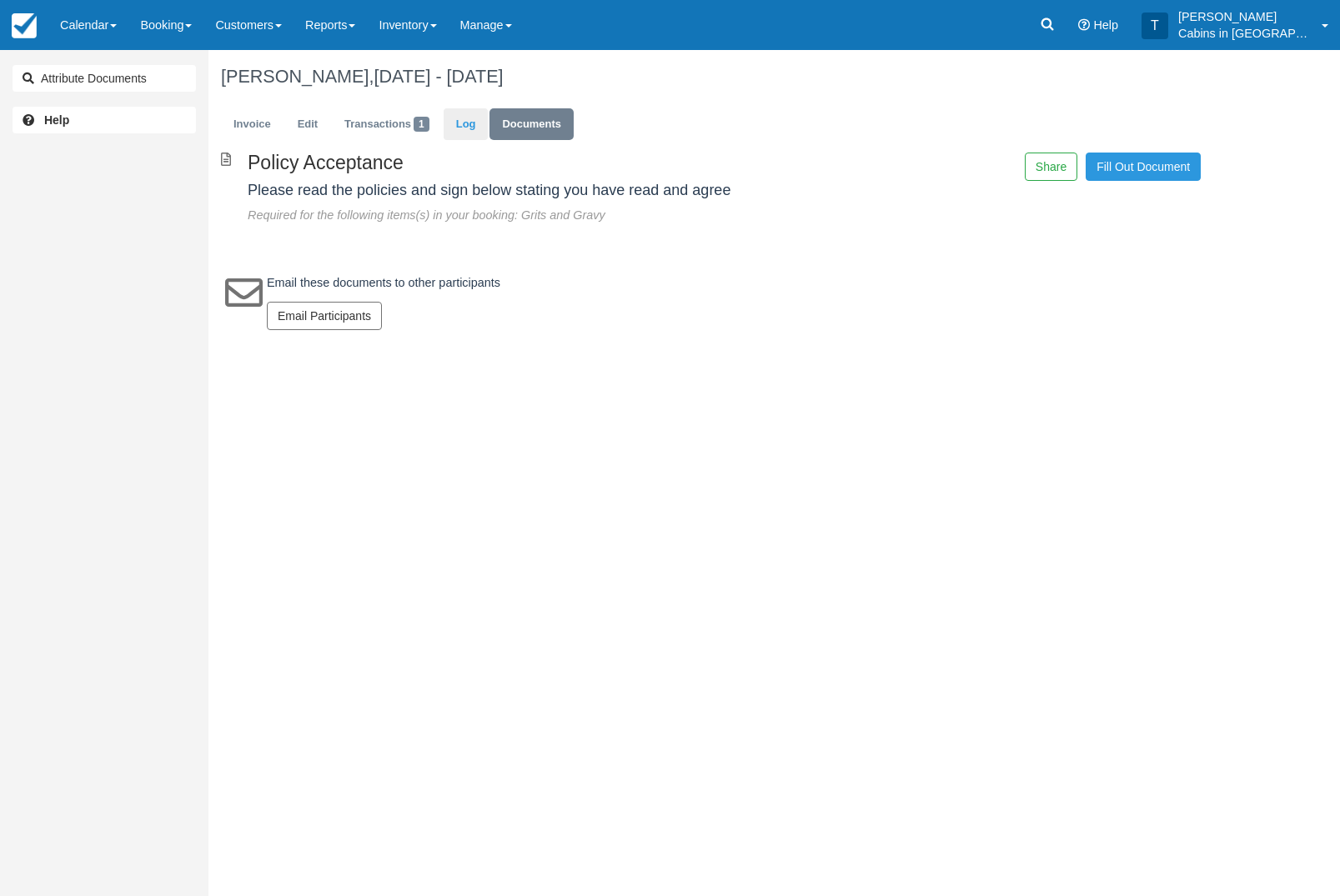
click at [484, 116] on link "Log" at bounding box center [466, 125] width 45 height 33
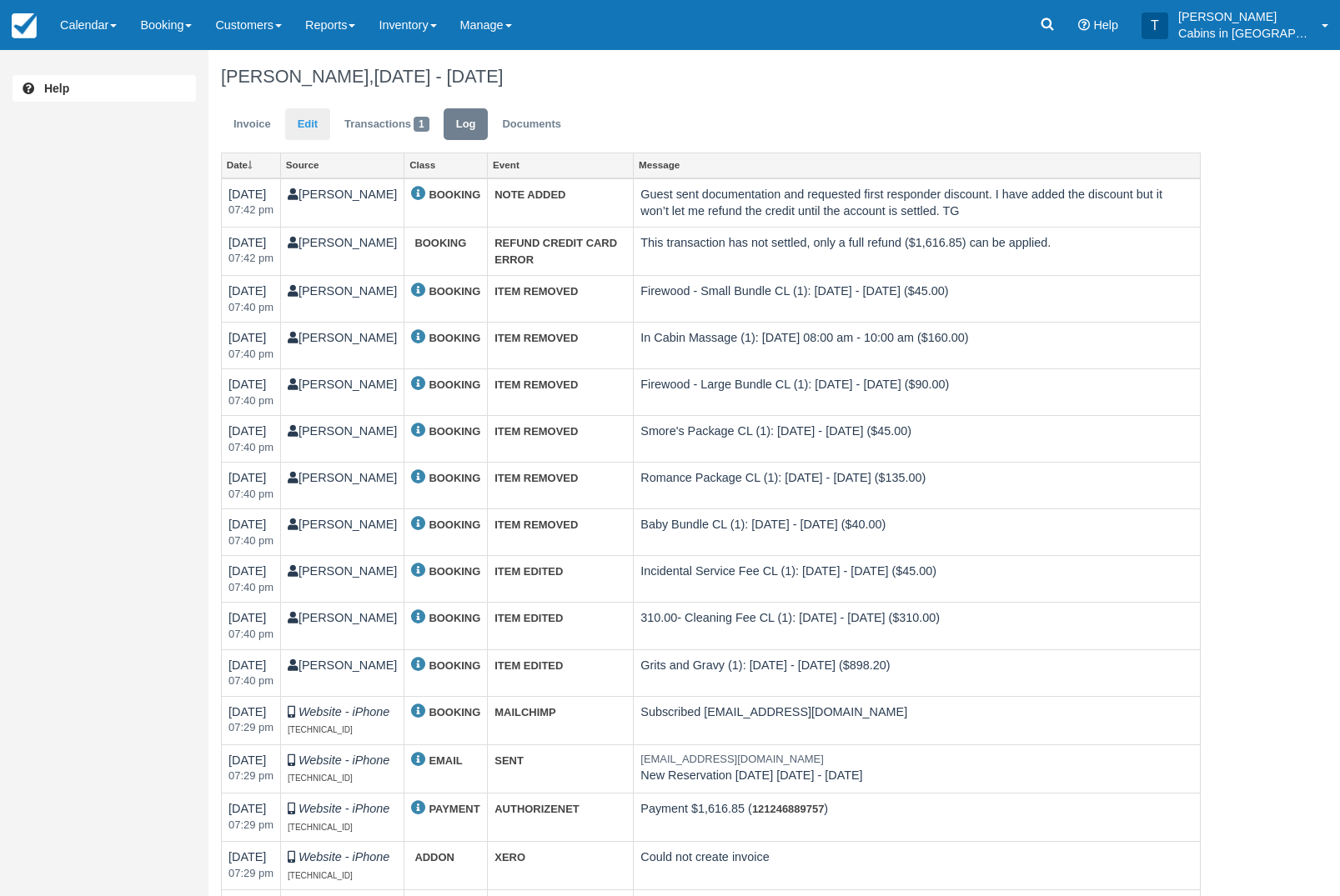
click at [324, 112] on link "Edit" at bounding box center [307, 125] width 45 height 33
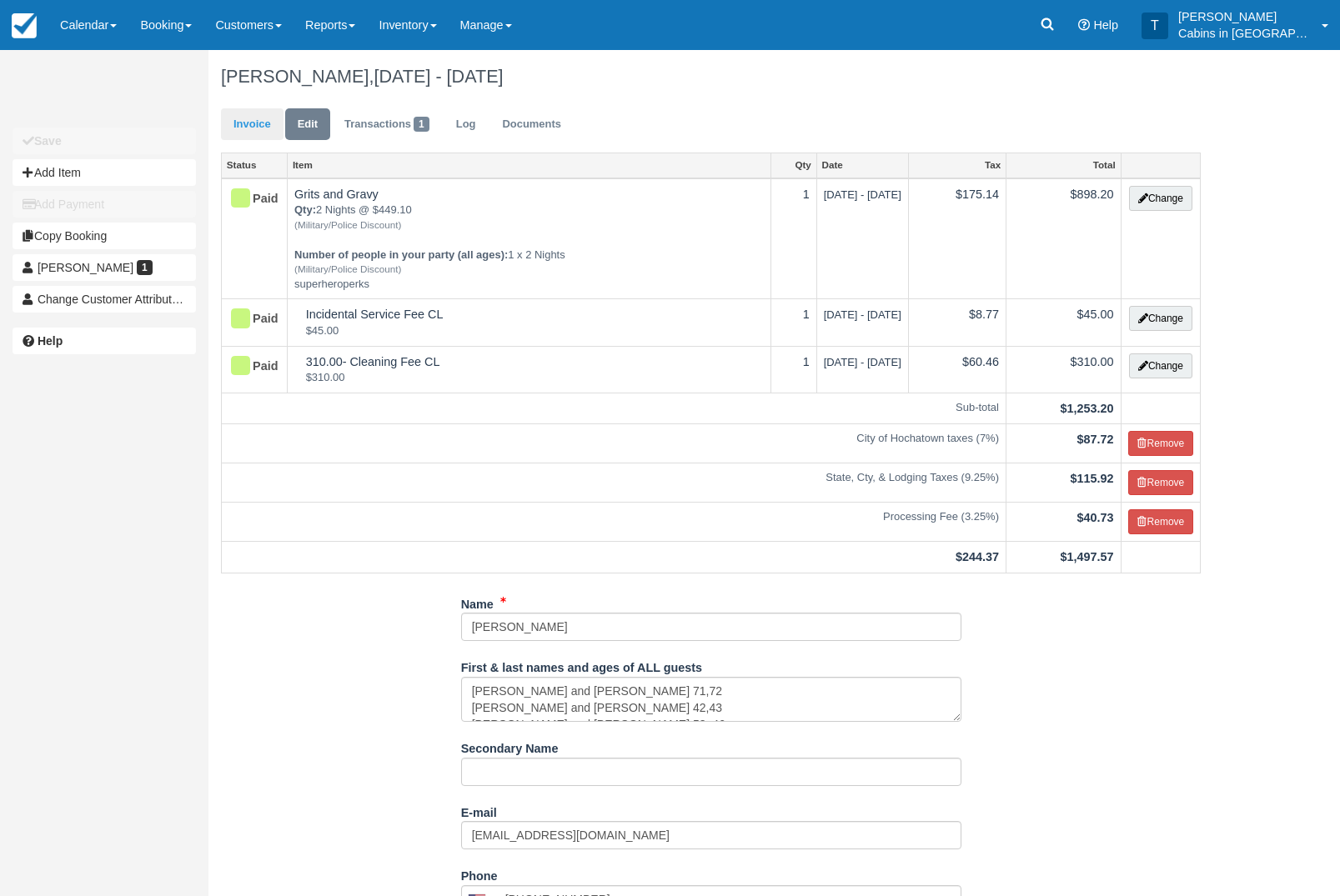
click at [250, 129] on link "Invoice" at bounding box center [252, 125] width 63 height 33
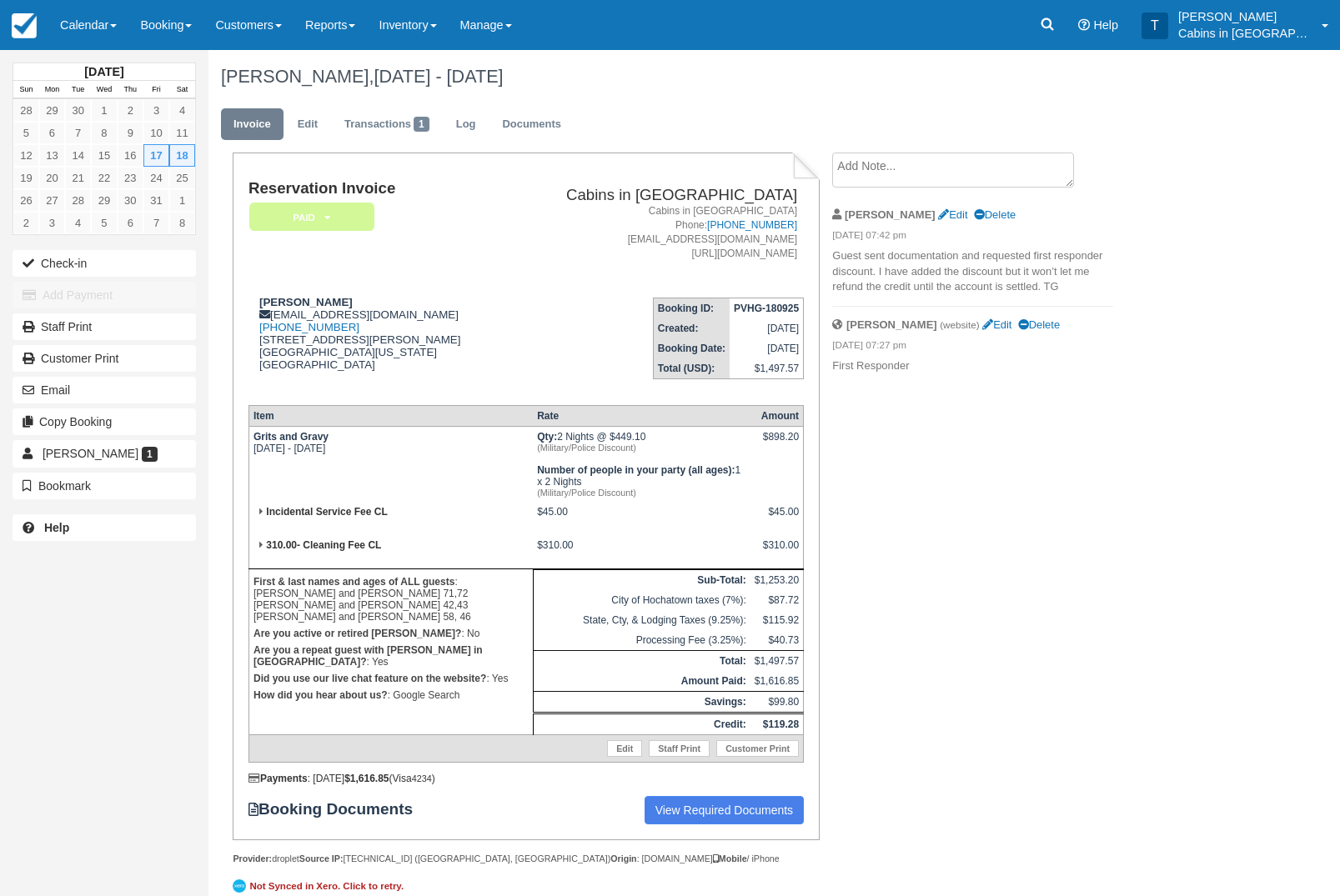
click at [358, 221] on em "Paid" at bounding box center [311, 217] width 125 height 29
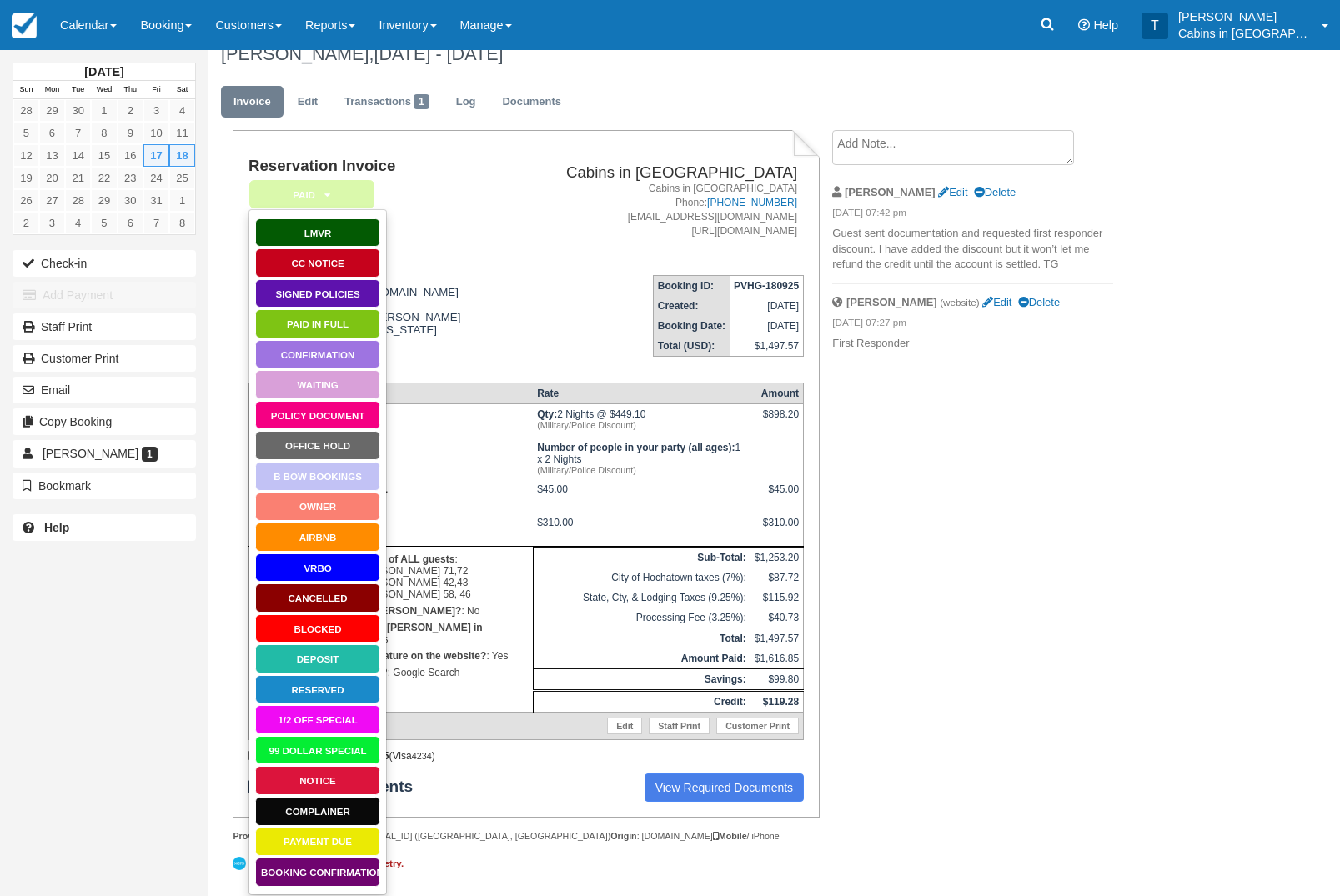
click at [331, 857] on link "Booking Confirmation" at bounding box center [317, 872] width 125 height 29
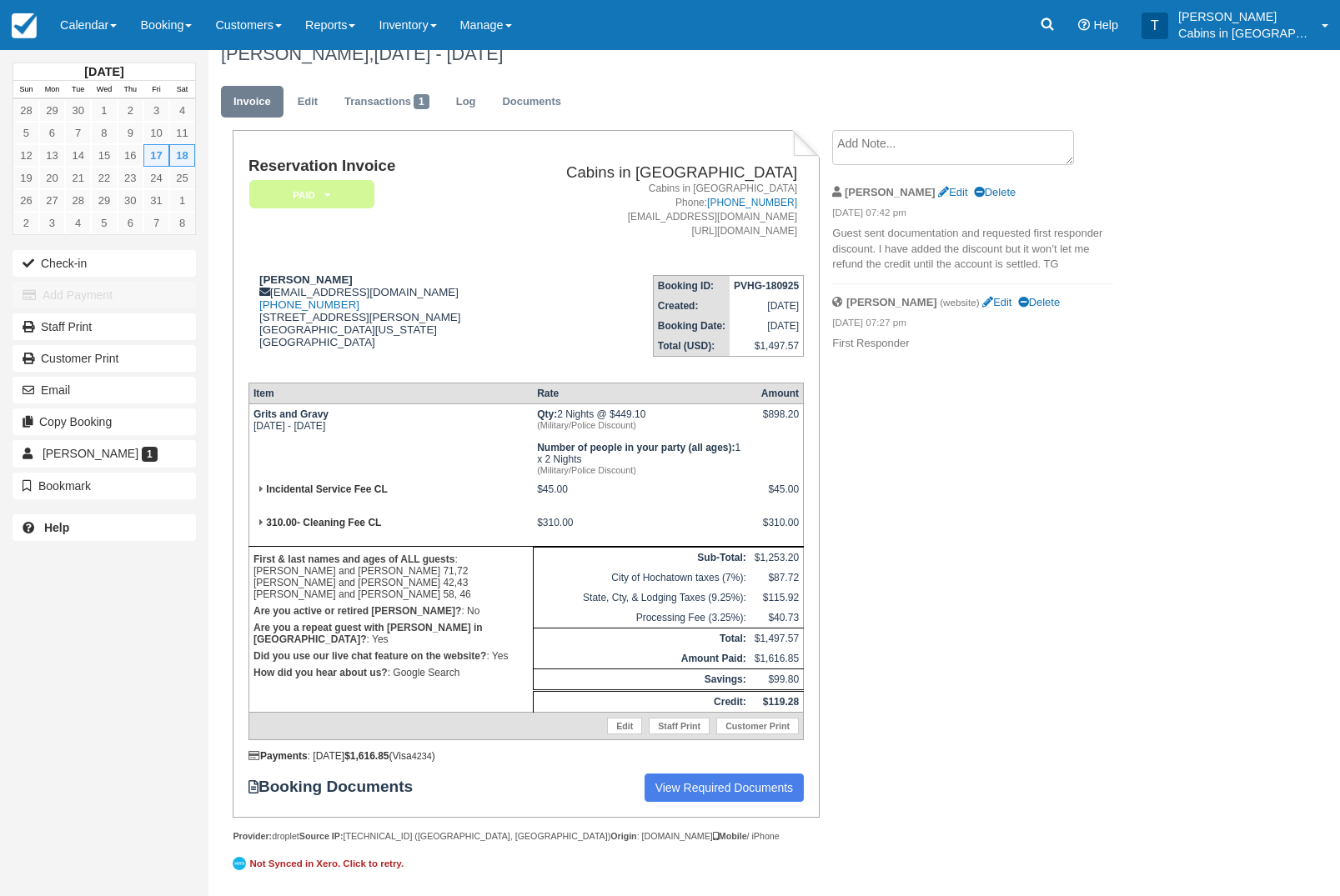
scroll to position [108, 0]
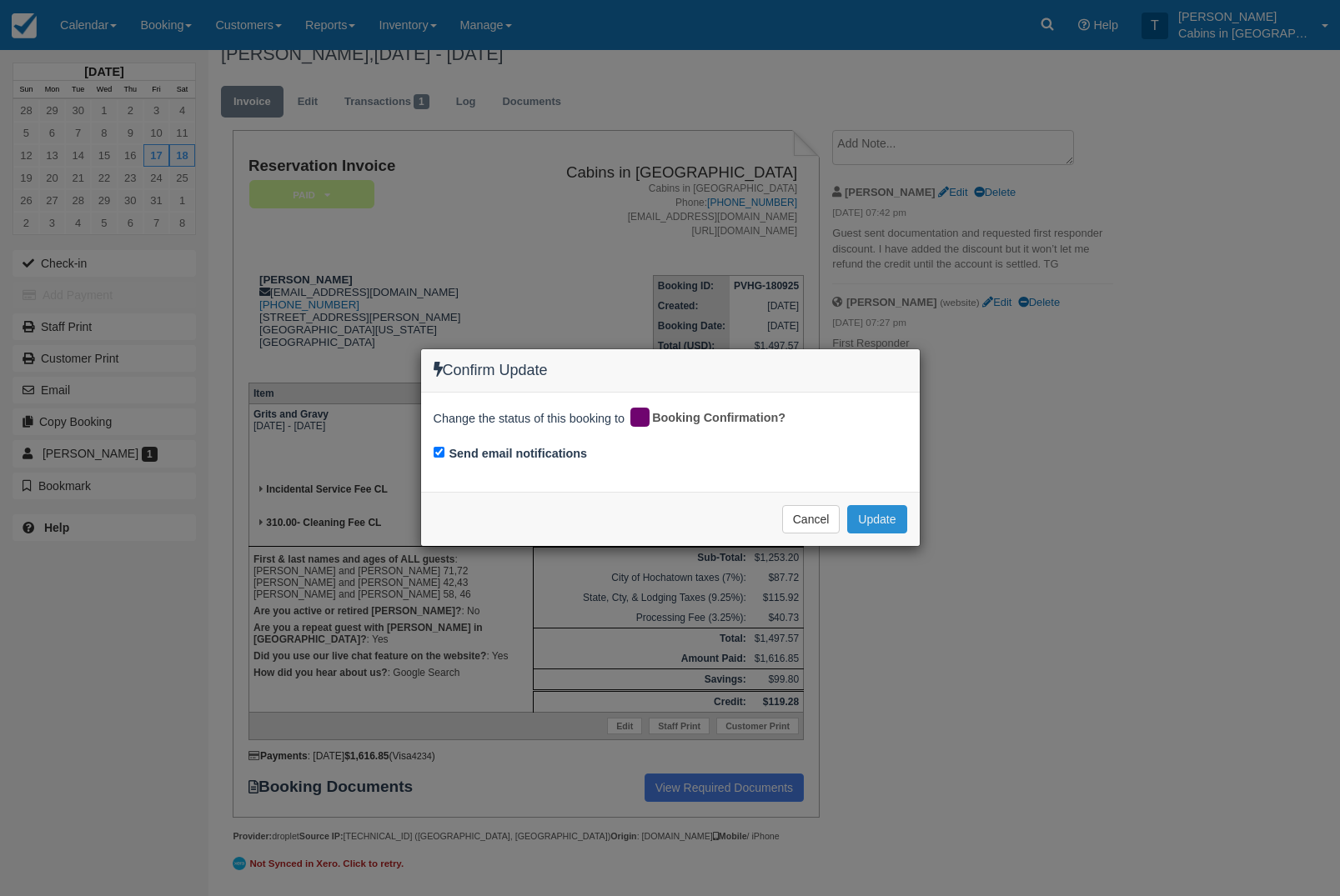
click at [898, 522] on button "Update" at bounding box center [876, 518] width 59 height 28
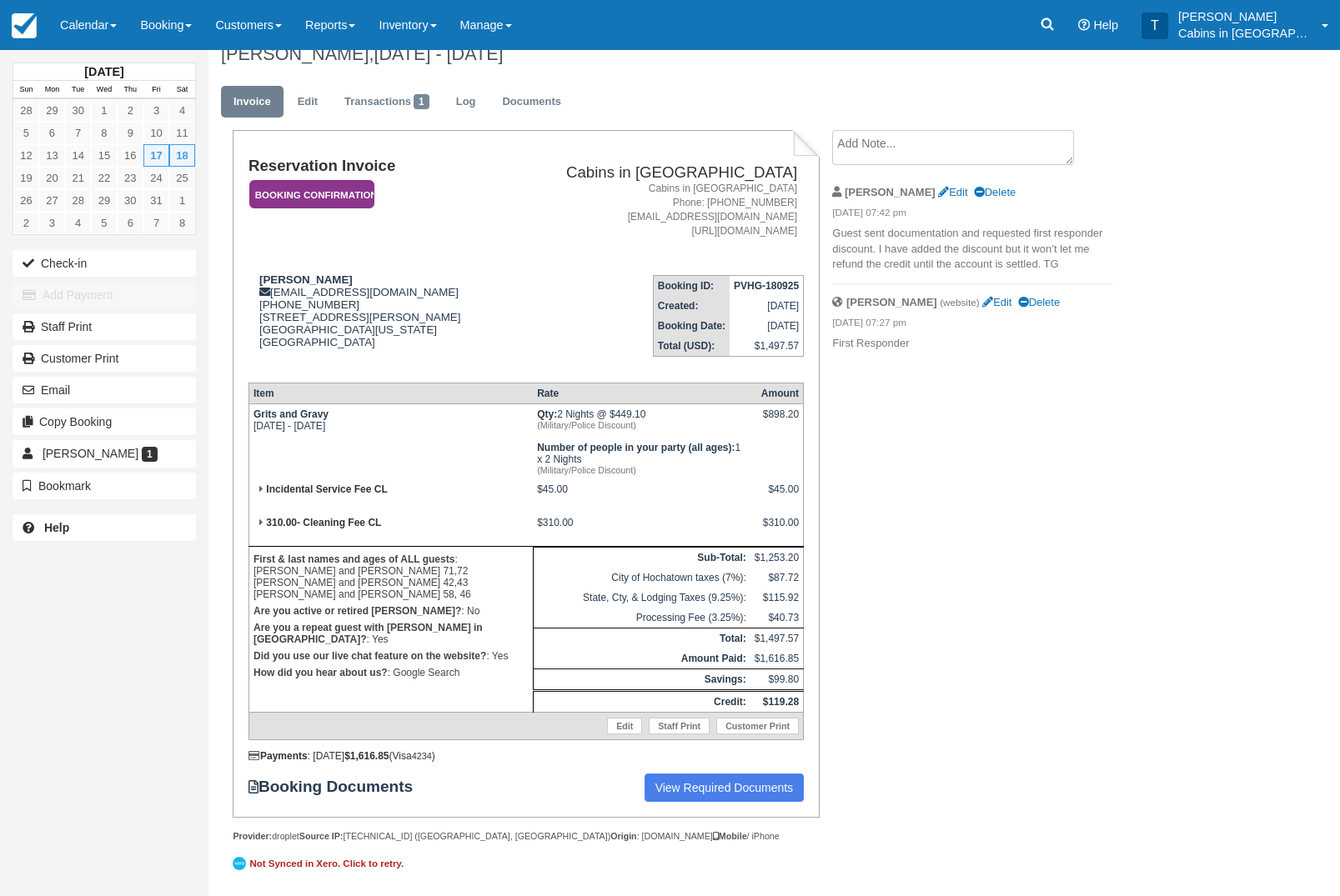
click at [357, 180] on em "Booking Confirmation" at bounding box center [311, 195] width 125 height 29
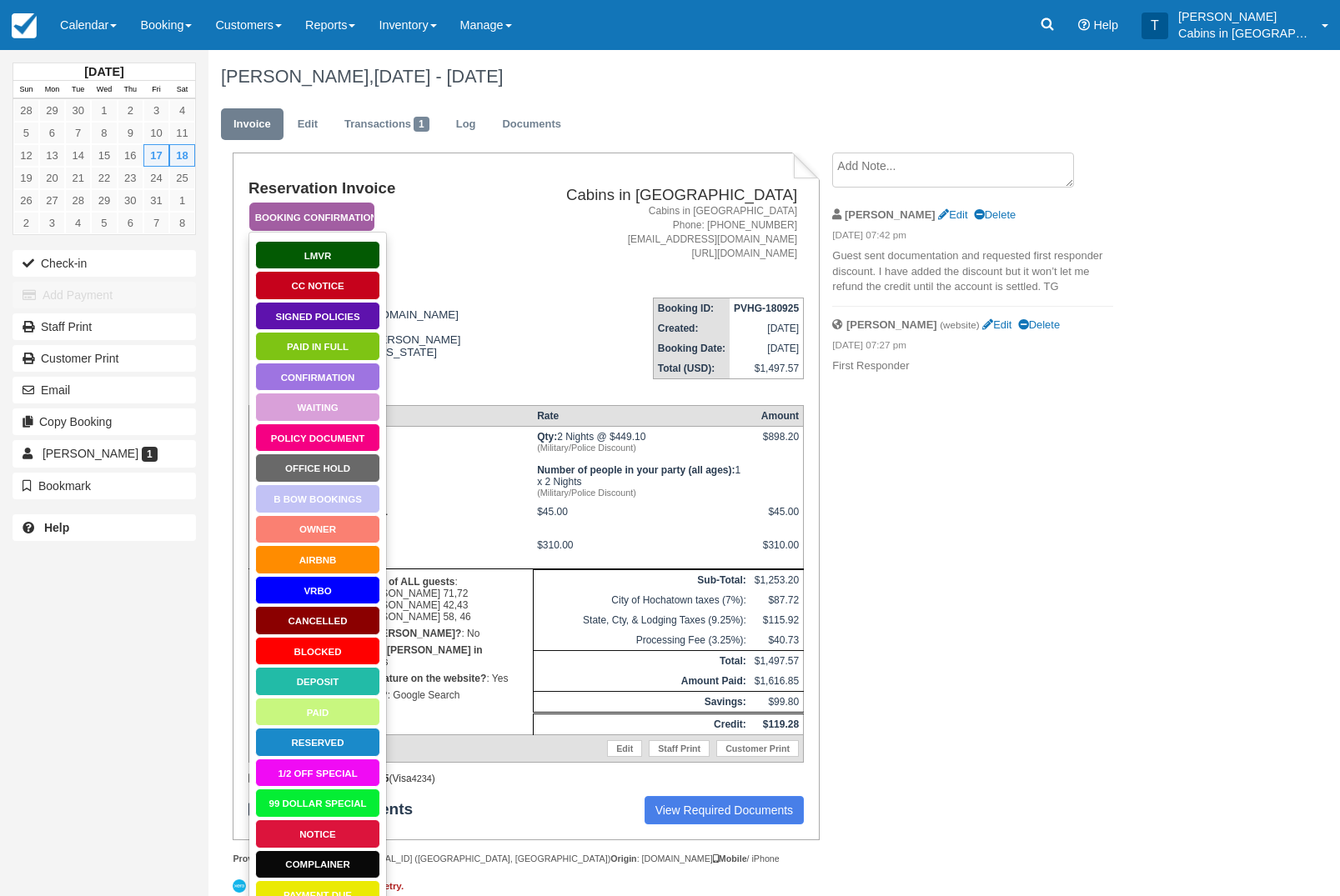
click at [353, 434] on link "Policy Document" at bounding box center [317, 438] width 125 height 29
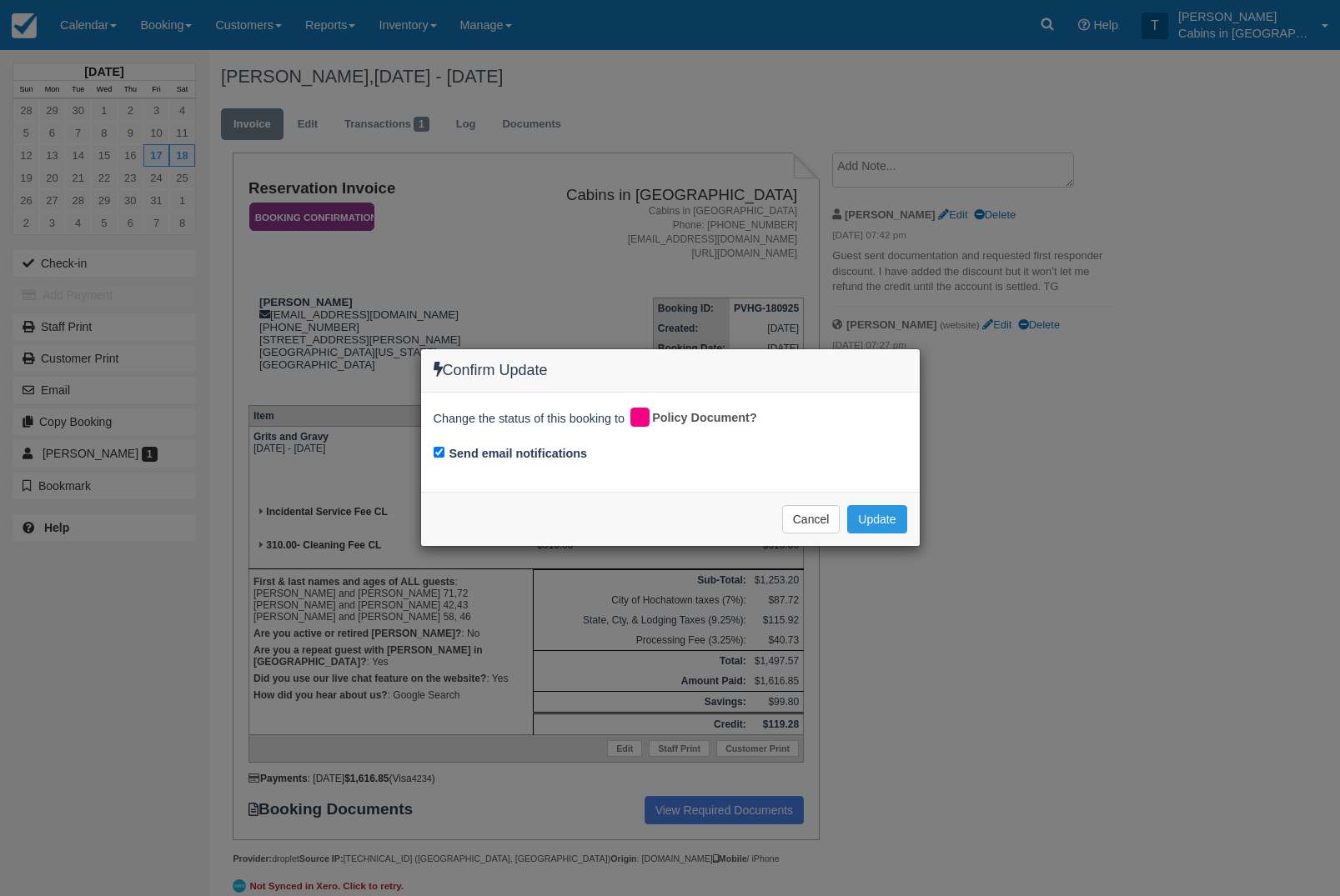
click at [893, 635] on div "Confirm Update Change the status of this booking to Policy Document? Send email…" at bounding box center [670, 448] width 1340 height 896
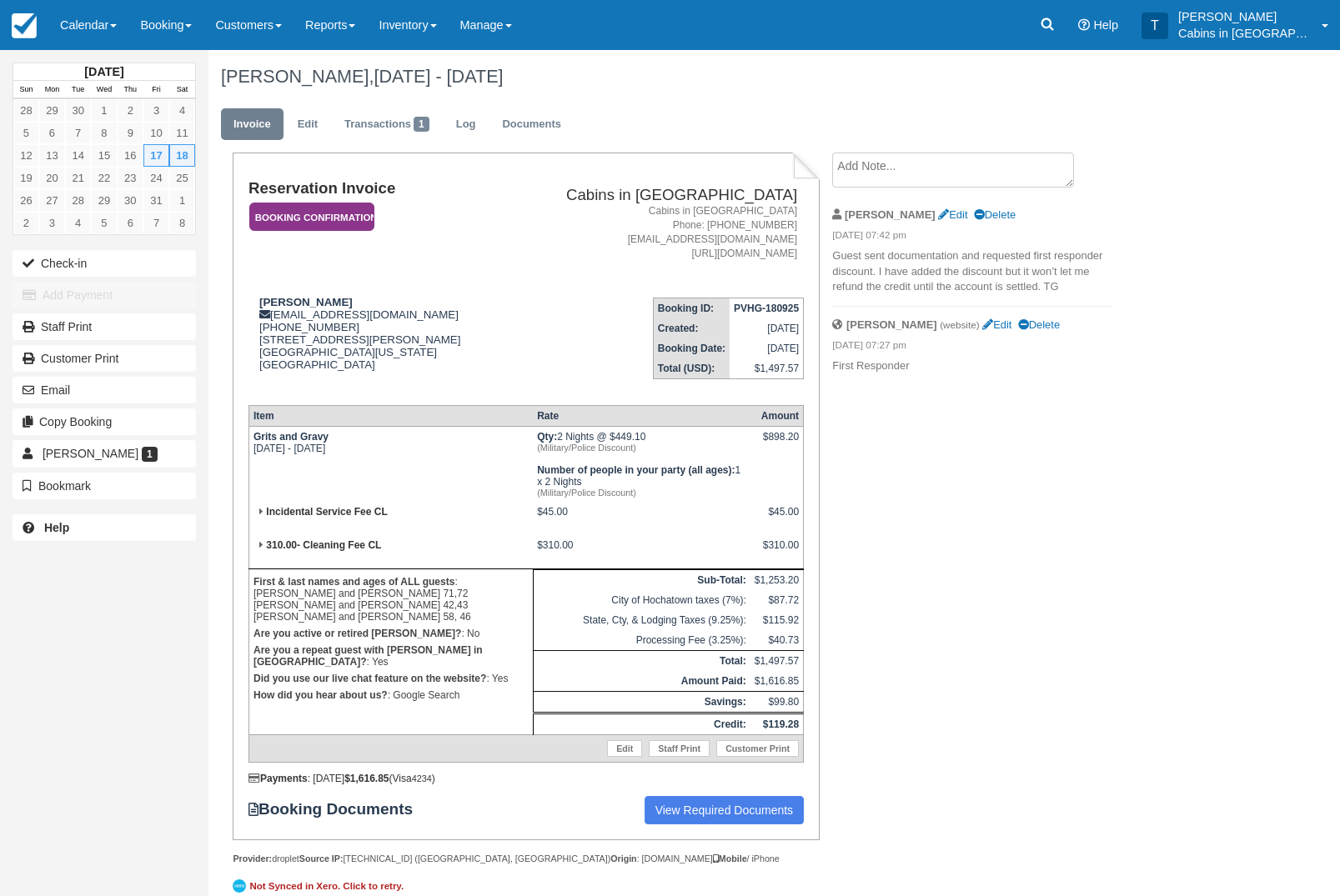
click at [330, 220] on em "Booking Confirmation" at bounding box center [311, 217] width 125 height 29
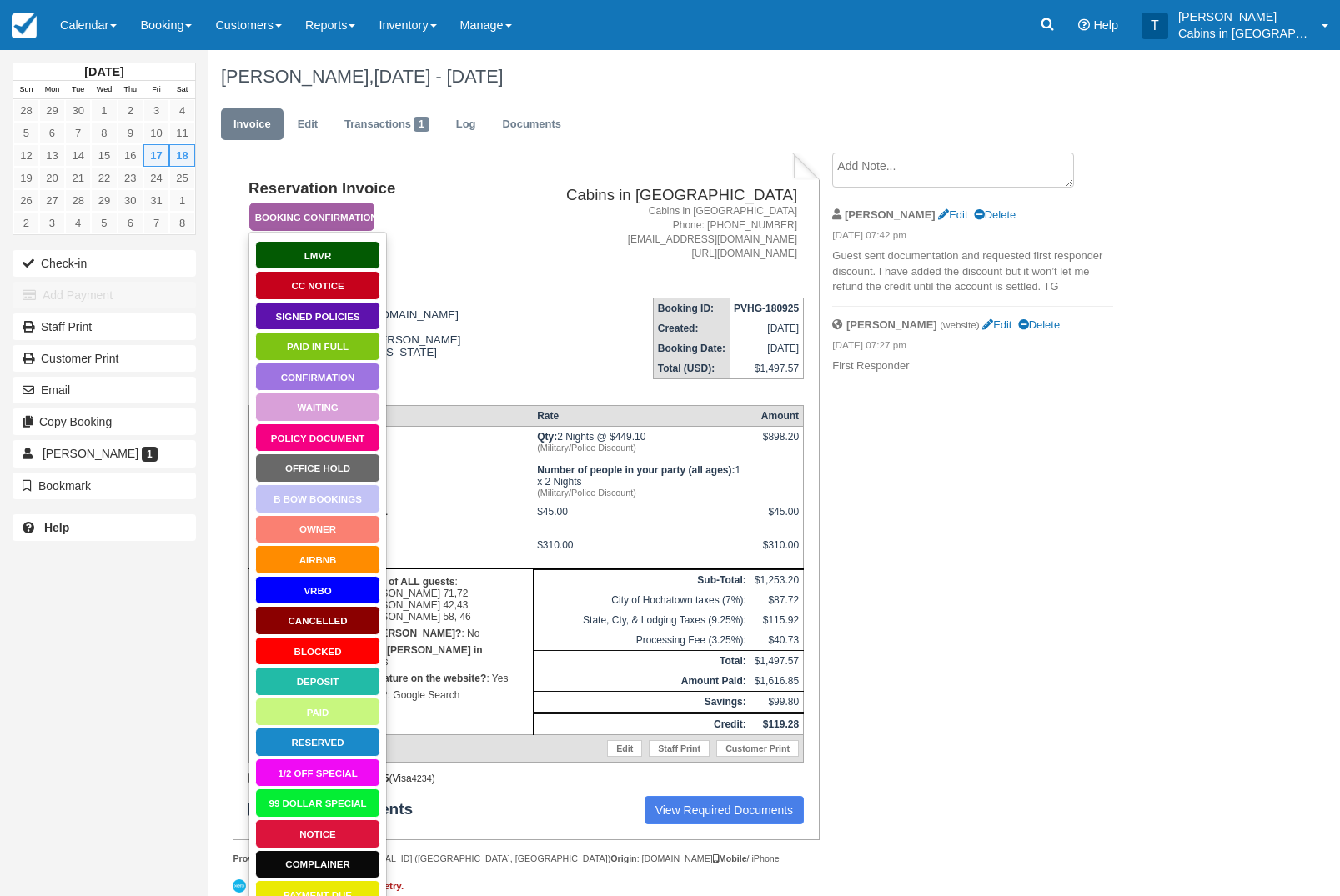
click at [337, 438] on link "Policy Document" at bounding box center [317, 438] width 125 height 29
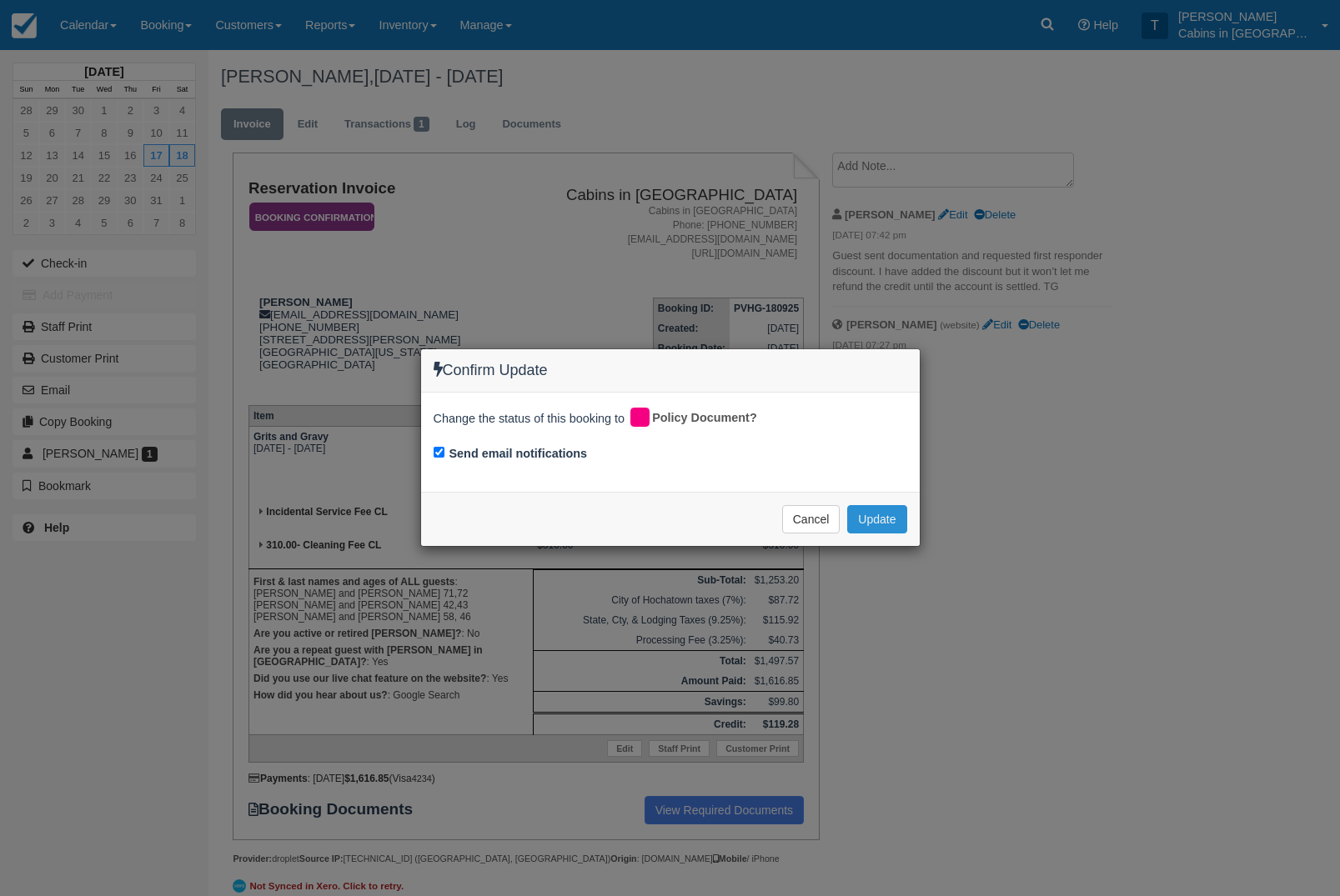
click at [877, 522] on button "Update" at bounding box center [876, 518] width 59 height 28
